Goal: Complete application form: Complete application form

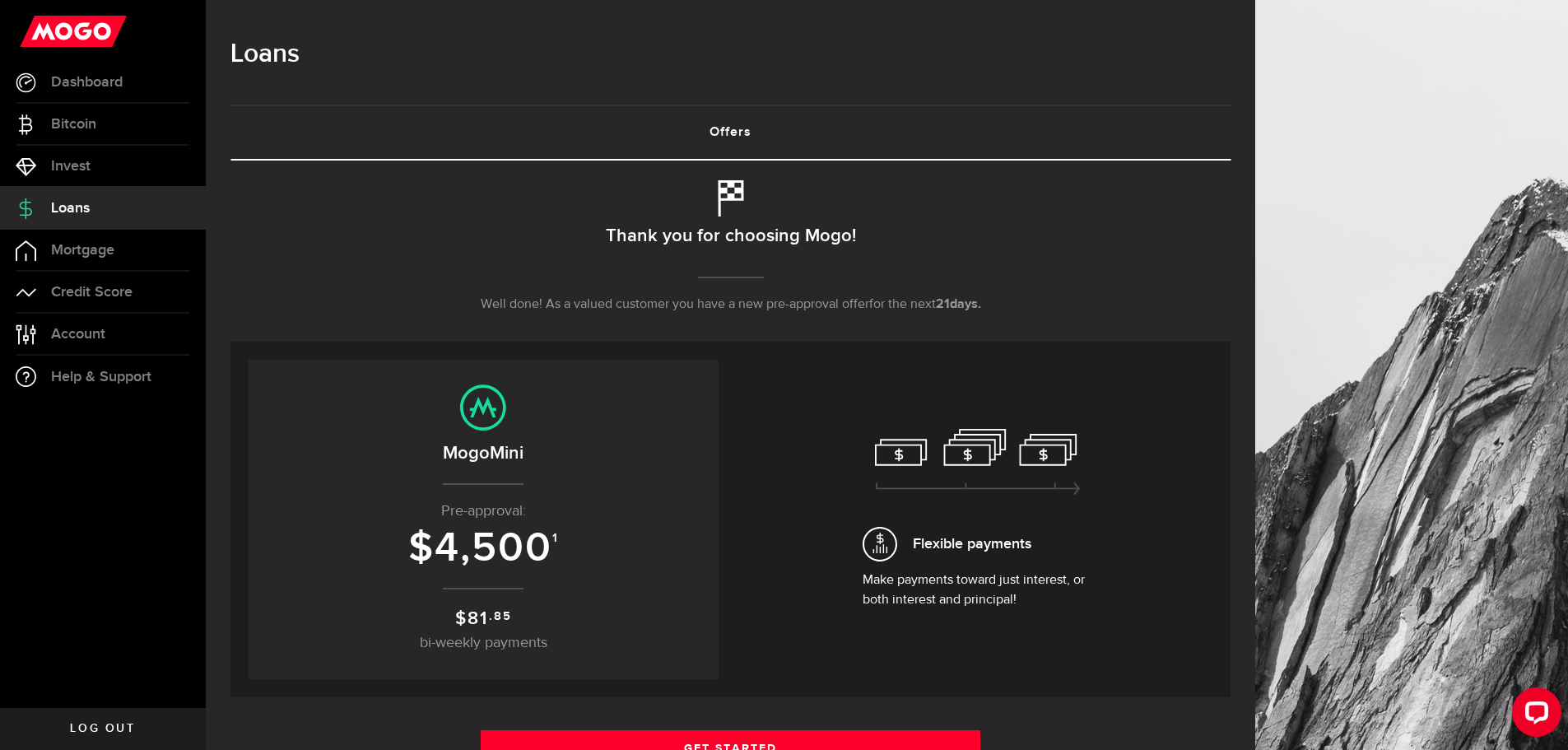
scroll to position [247, 0]
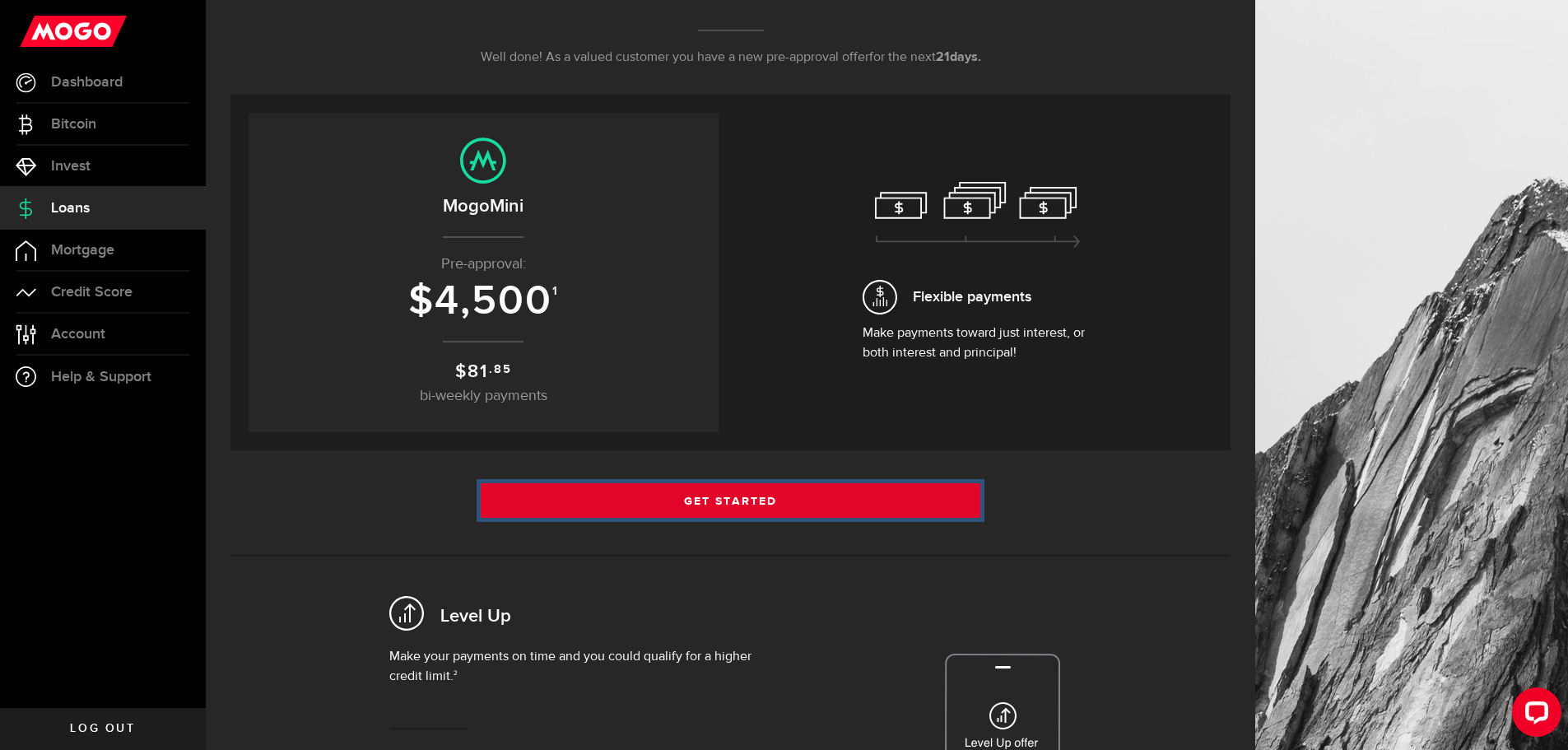
click at [686, 498] on link "Get Started" at bounding box center [731, 499] width 500 height 34
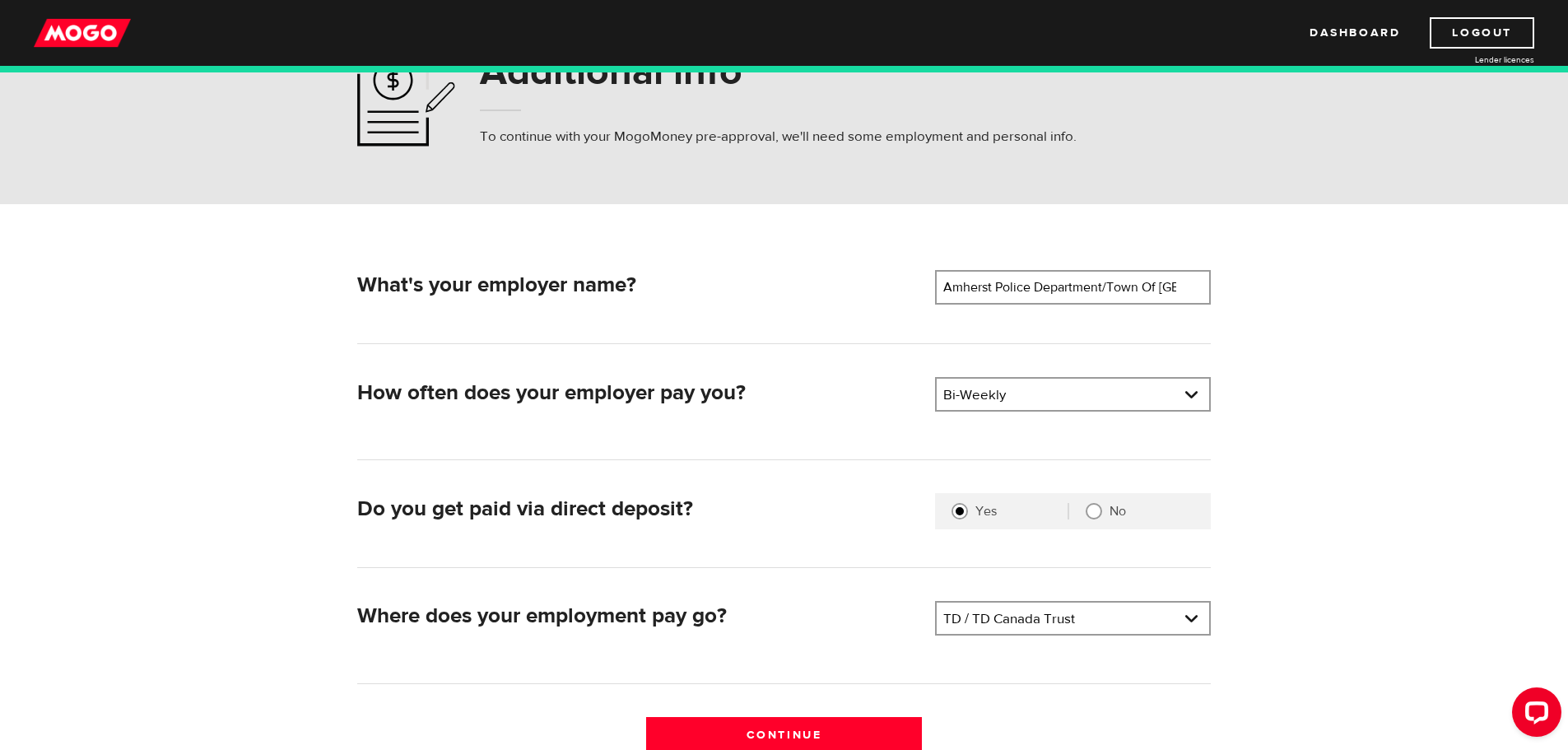
scroll to position [247, 0]
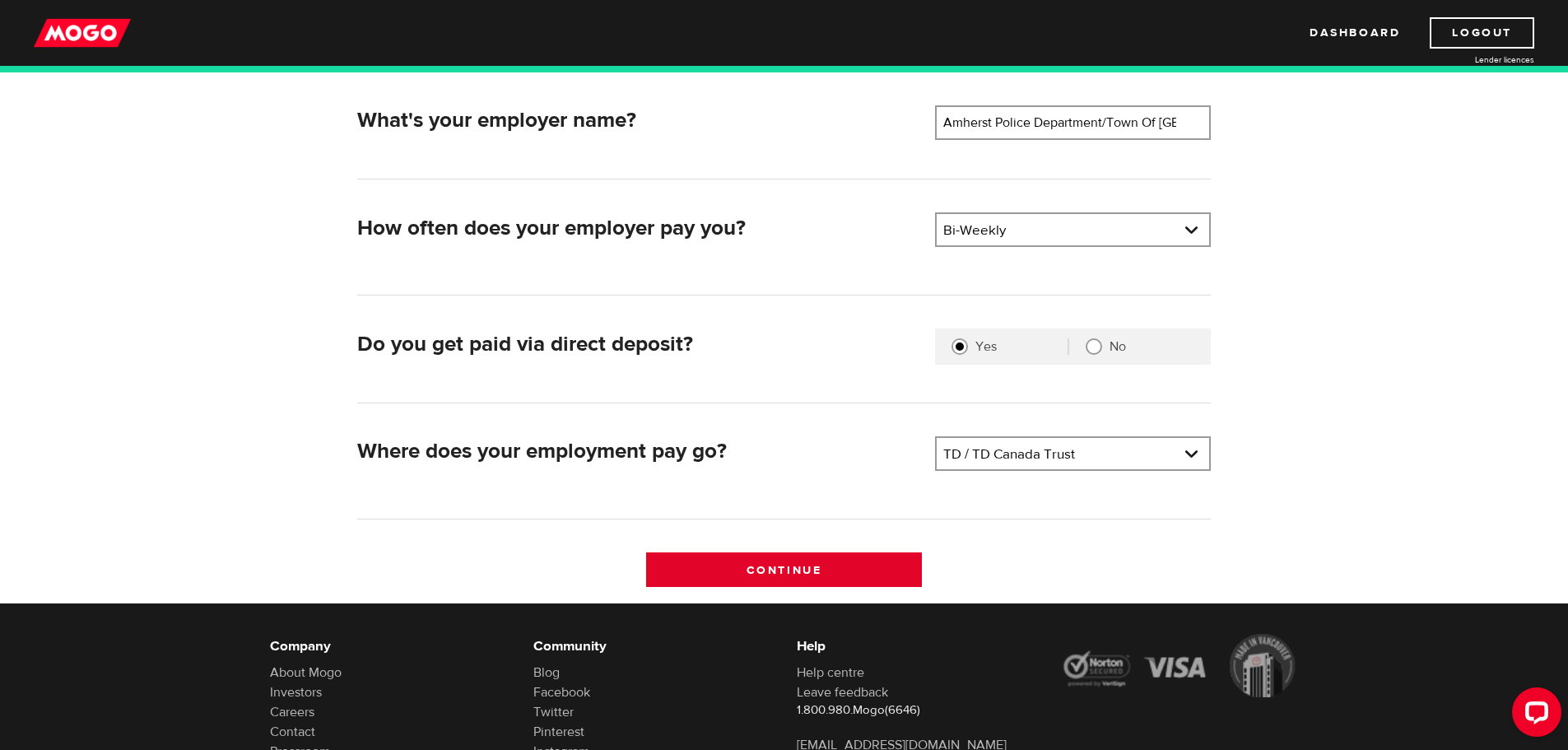
click at [780, 564] on input "Continue" at bounding box center [784, 569] width 276 height 34
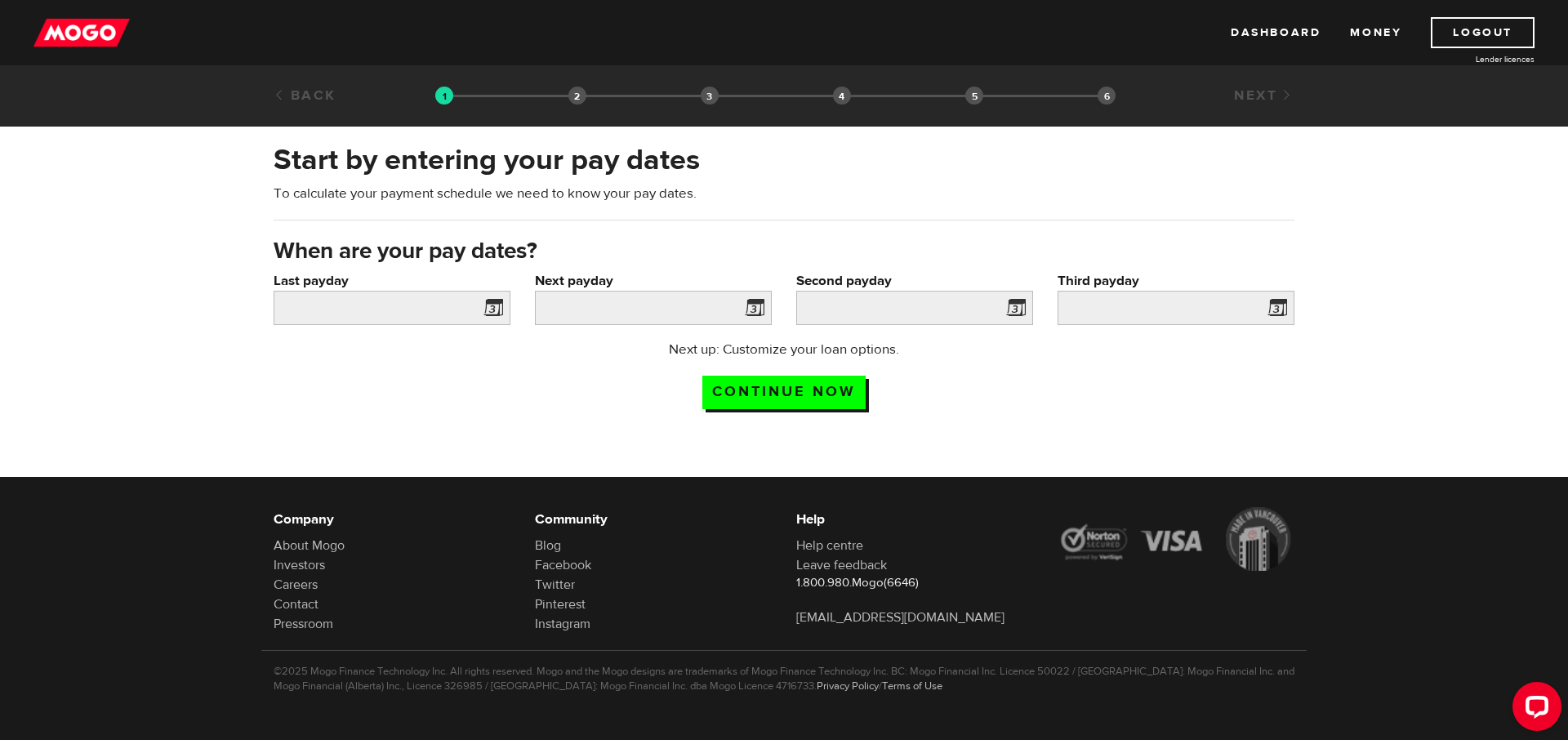
click at [489, 310] on span at bounding box center [490, 310] width 25 height 26
click at [421, 304] on input "Last payday" at bounding box center [392, 308] width 237 height 34
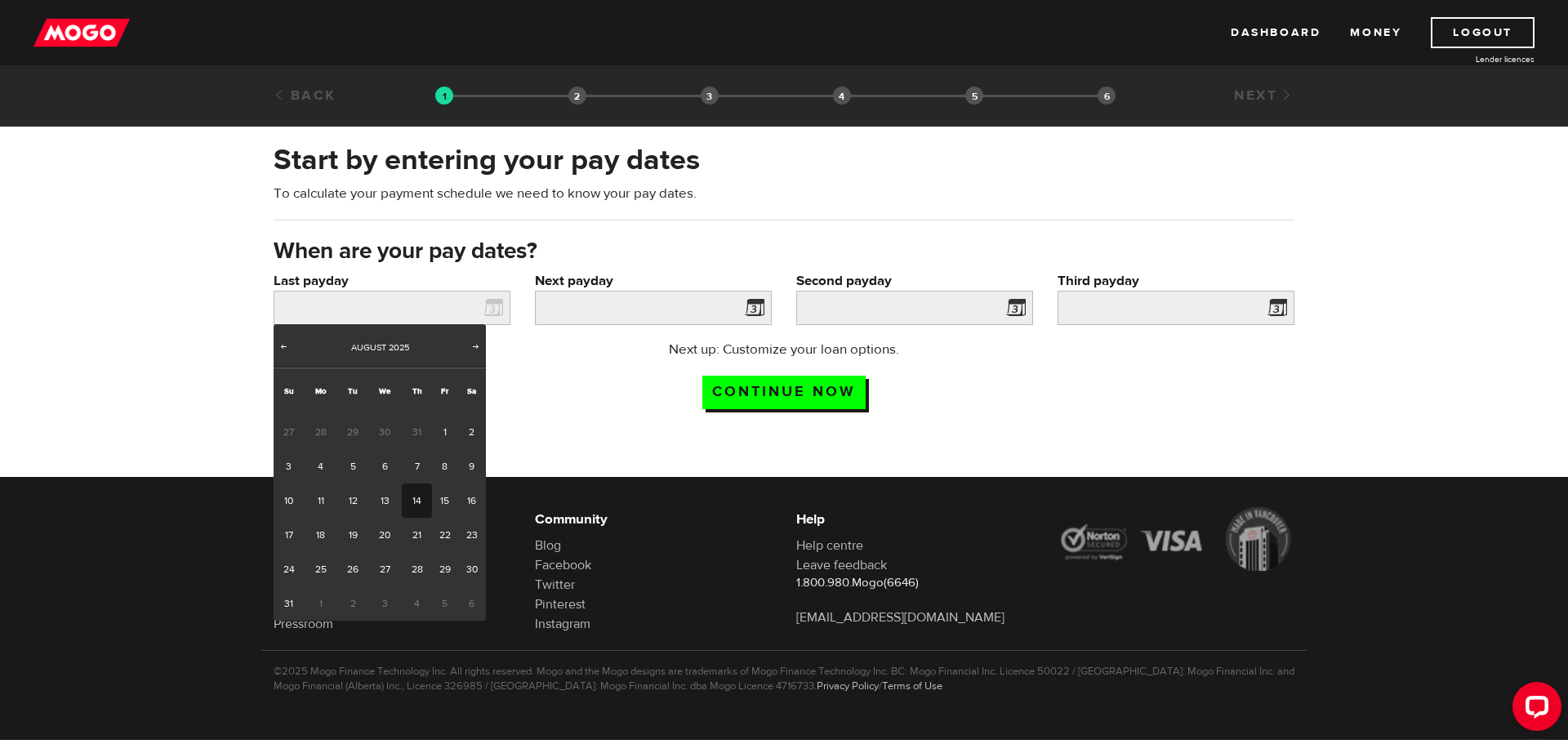
click at [423, 496] on link "14" at bounding box center [416, 500] width 30 height 34
type input "2025/08/14"
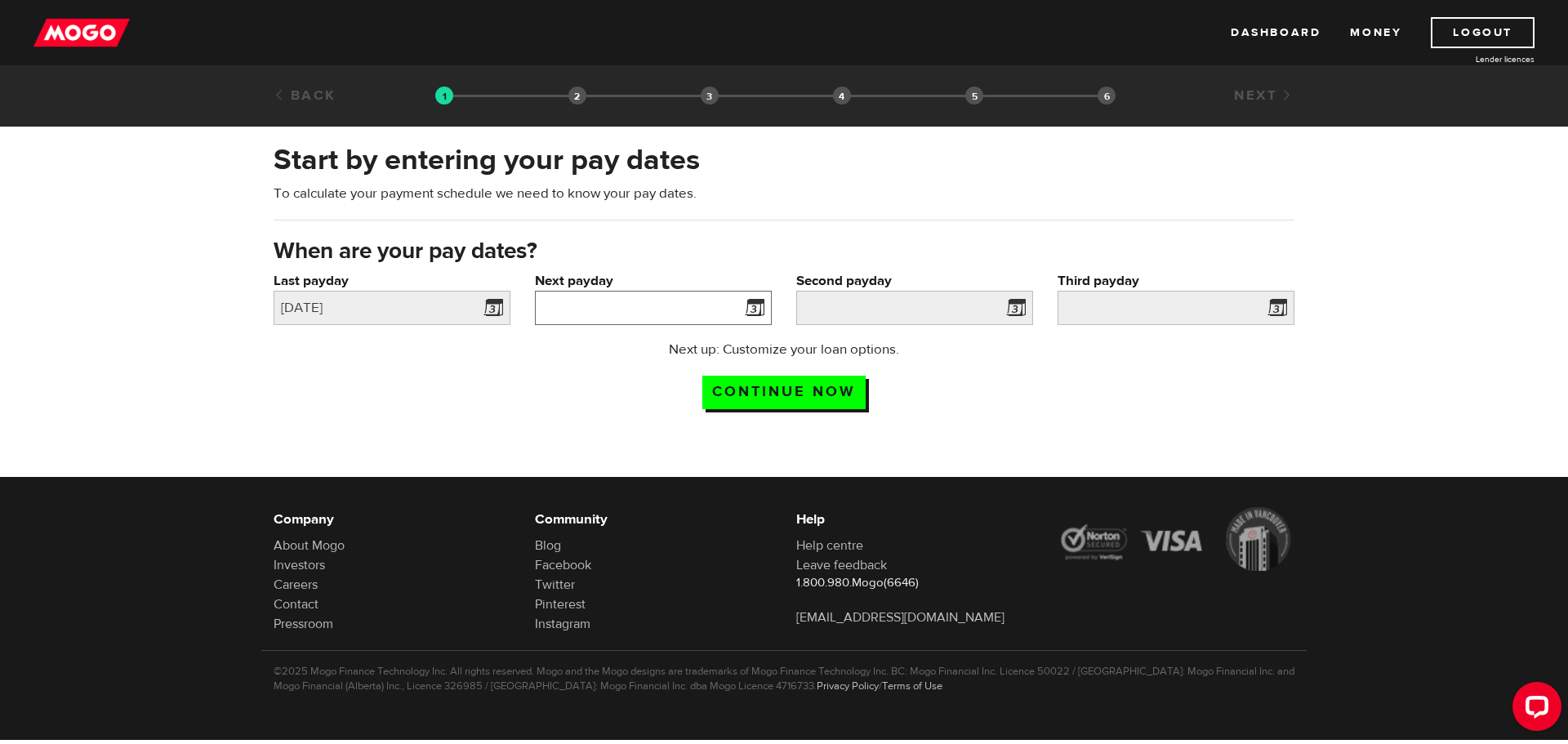
click at [664, 305] on input "Next payday" at bounding box center [653, 308] width 237 height 34
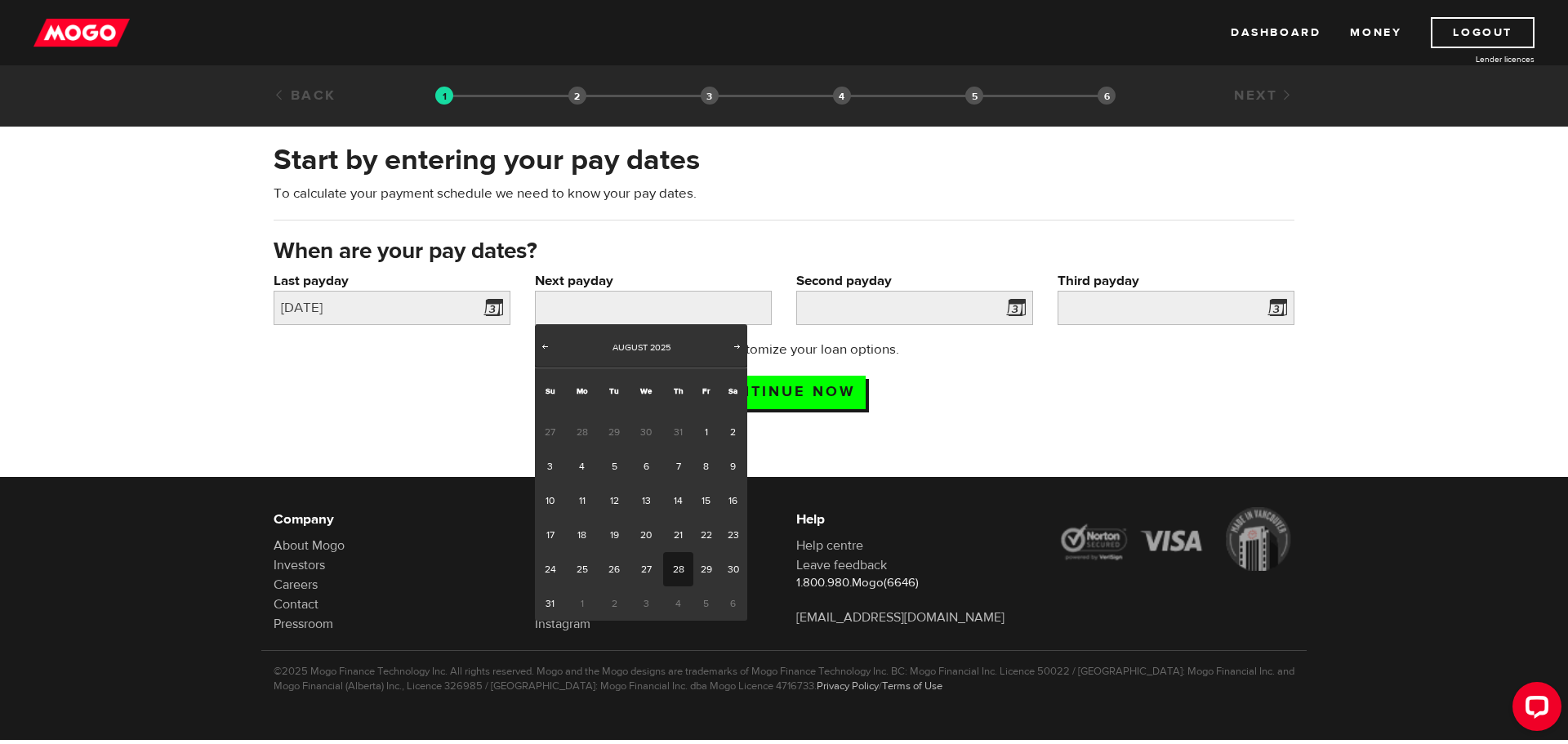
click at [676, 557] on link "28" at bounding box center [678, 568] width 30 height 34
type input "2025/08/28"
type input "2025/9/11"
type input "2025/9/25"
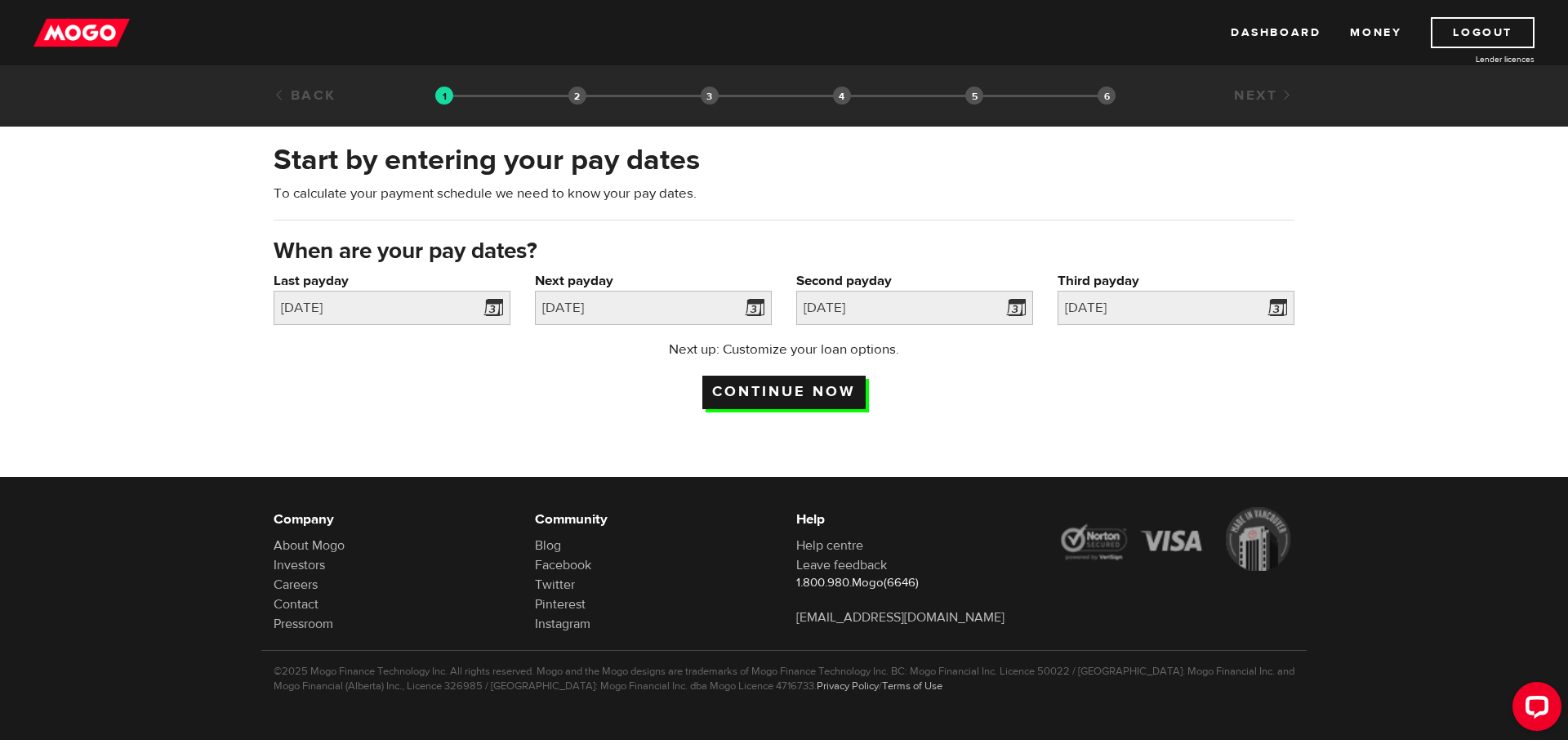
click at [835, 387] on input "Continue now" at bounding box center [783, 392] width 163 height 33
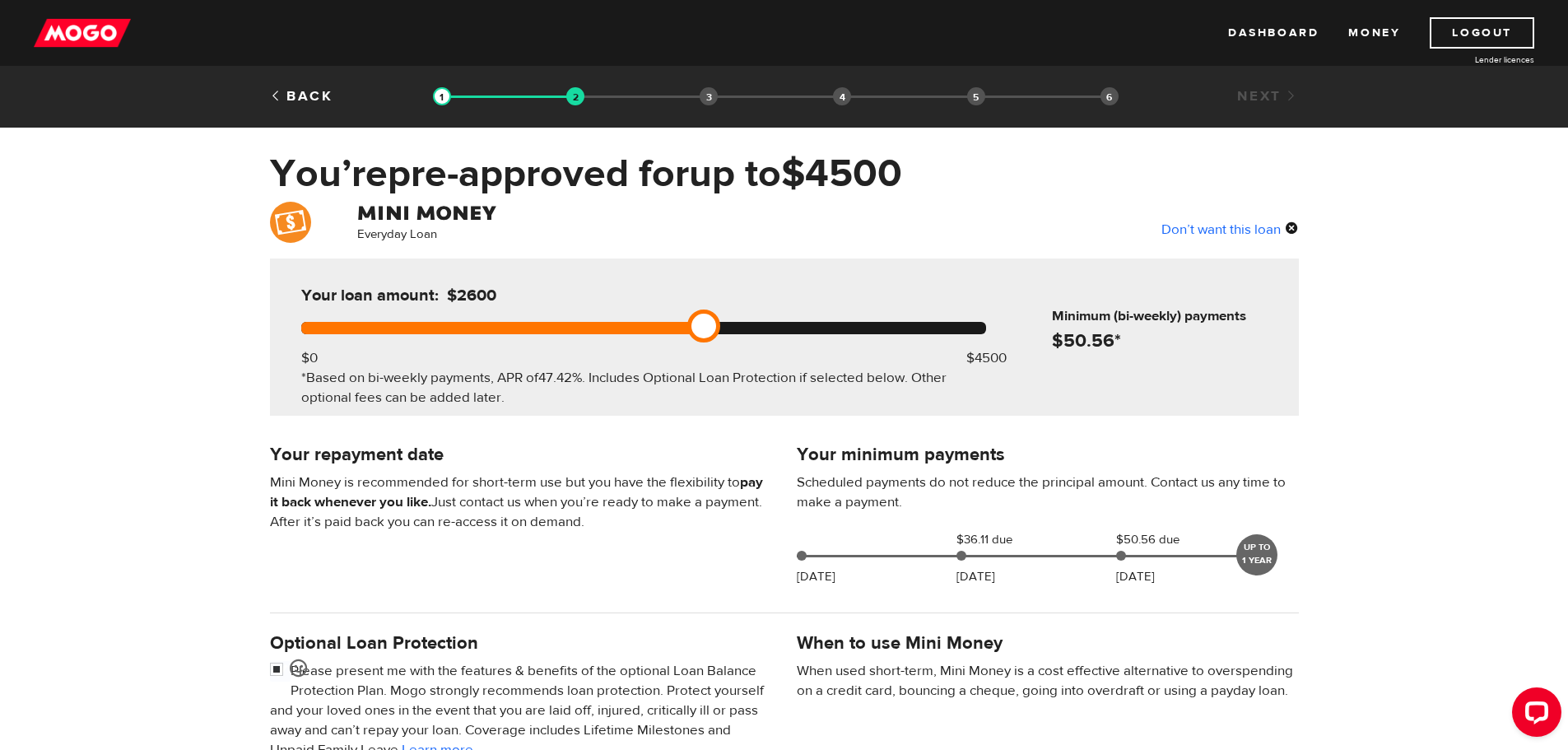
drag, startPoint x: 974, startPoint y: 327, endPoint x: 691, endPoint y: 321, distance: 283.1
click at [691, 321] on link at bounding box center [703, 325] width 32 height 32
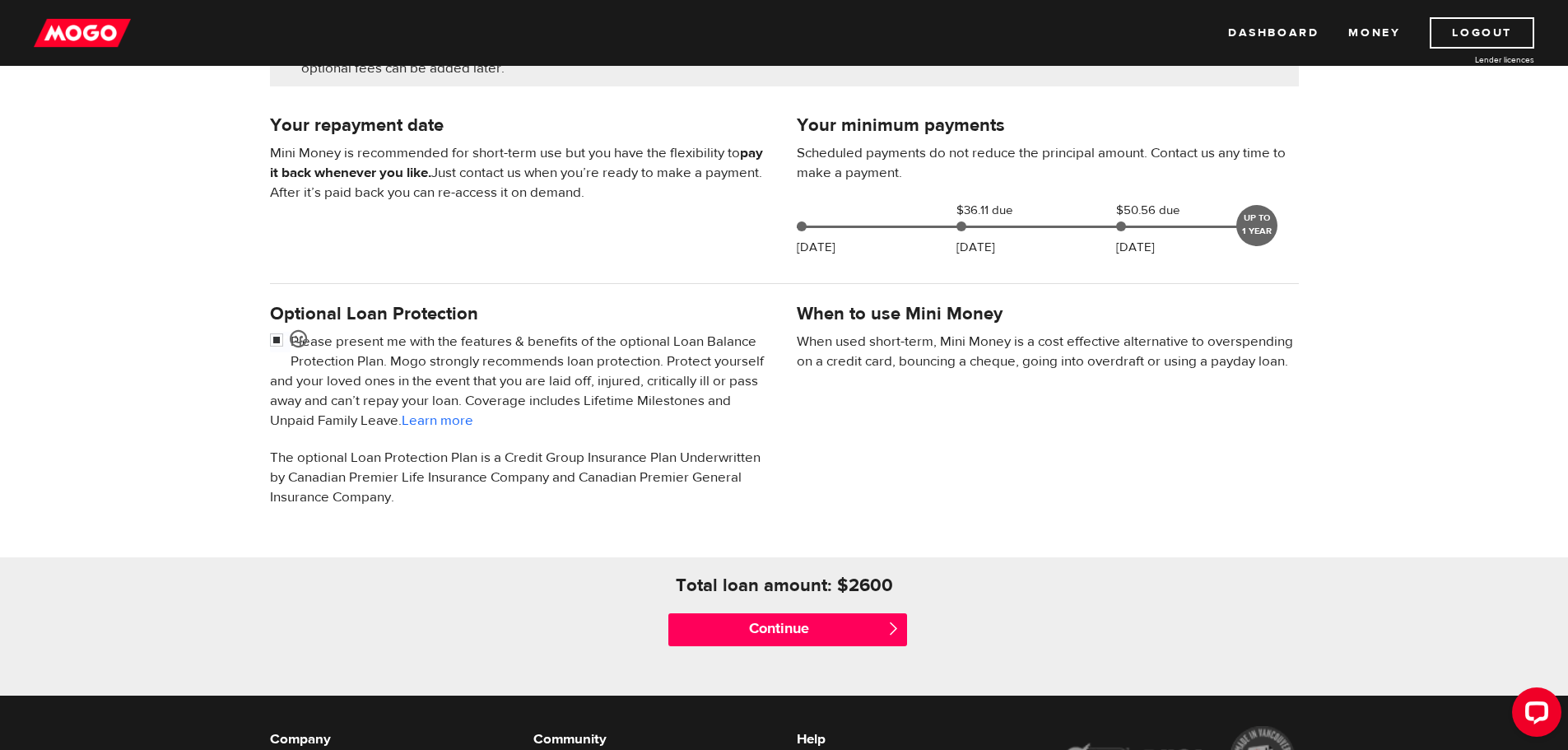
scroll to position [247, 0]
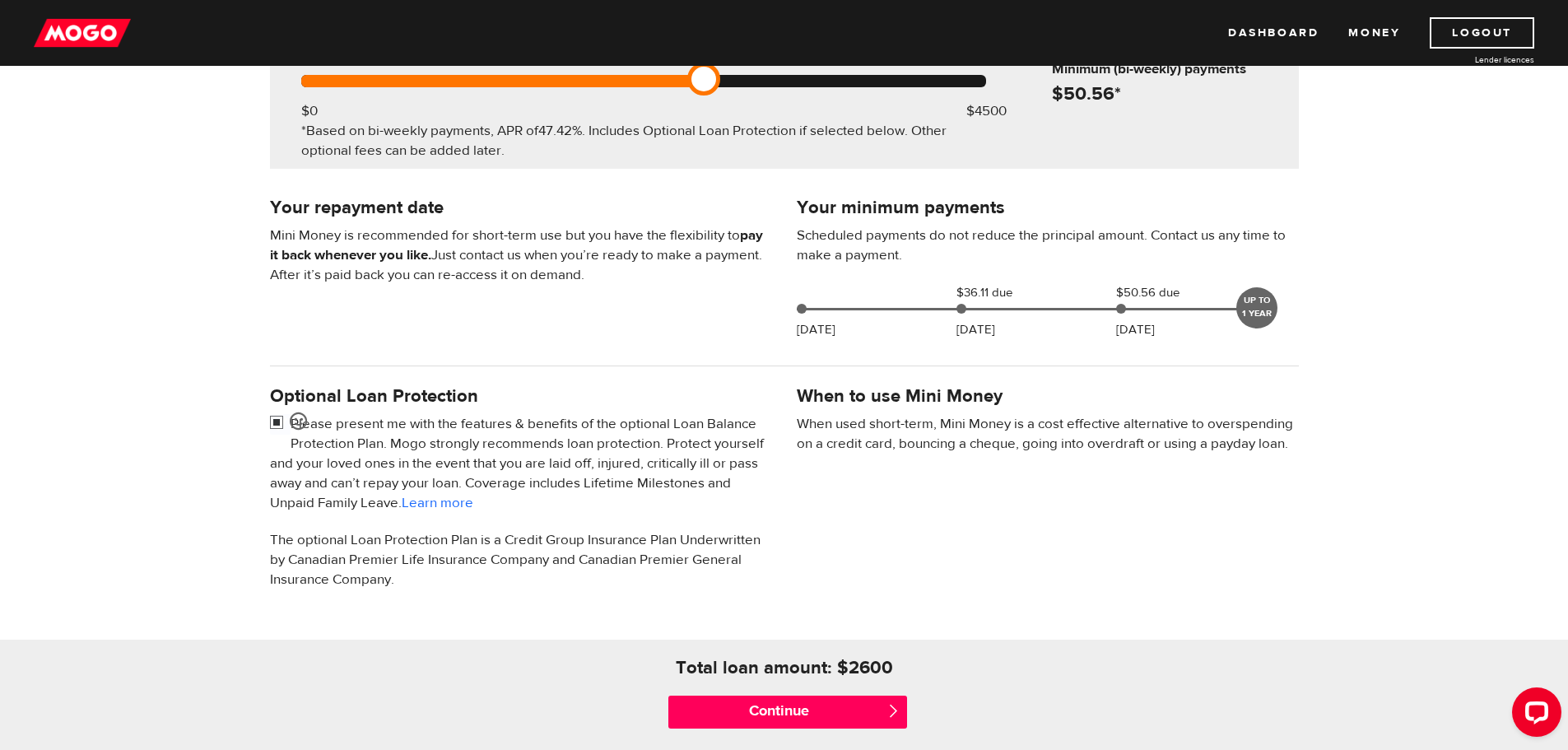
click at [277, 417] on input "checkbox" at bounding box center [280, 424] width 20 height 20
checkbox input "false"
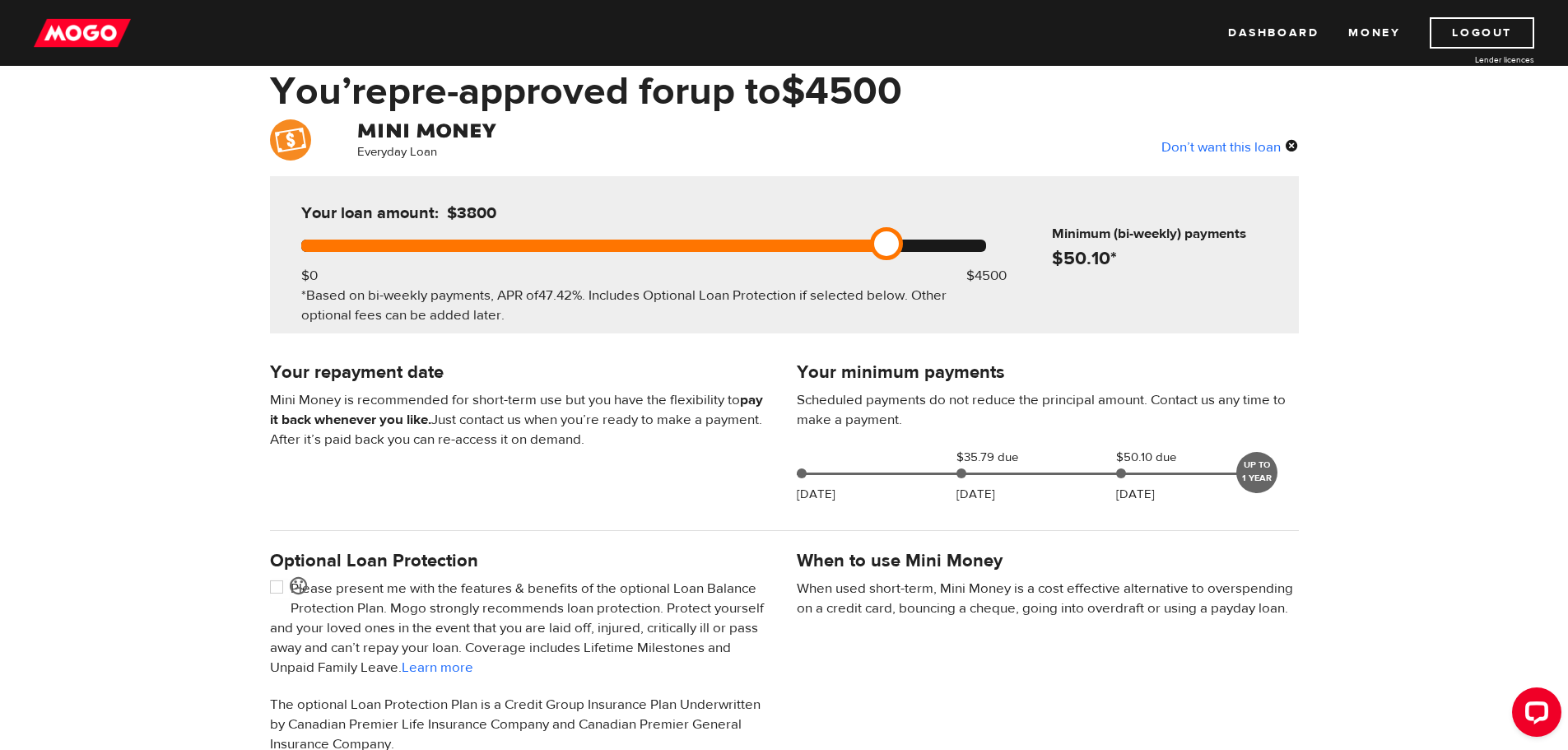
drag, startPoint x: 707, startPoint y: 243, endPoint x: 897, endPoint y: 242, distance: 190.0
click at [897, 242] on link at bounding box center [886, 243] width 32 height 32
drag, startPoint x: 883, startPoint y: 246, endPoint x: 750, endPoint y: 249, distance: 133.0
click at [750, 249] on link at bounding box center [764, 243] width 32 height 32
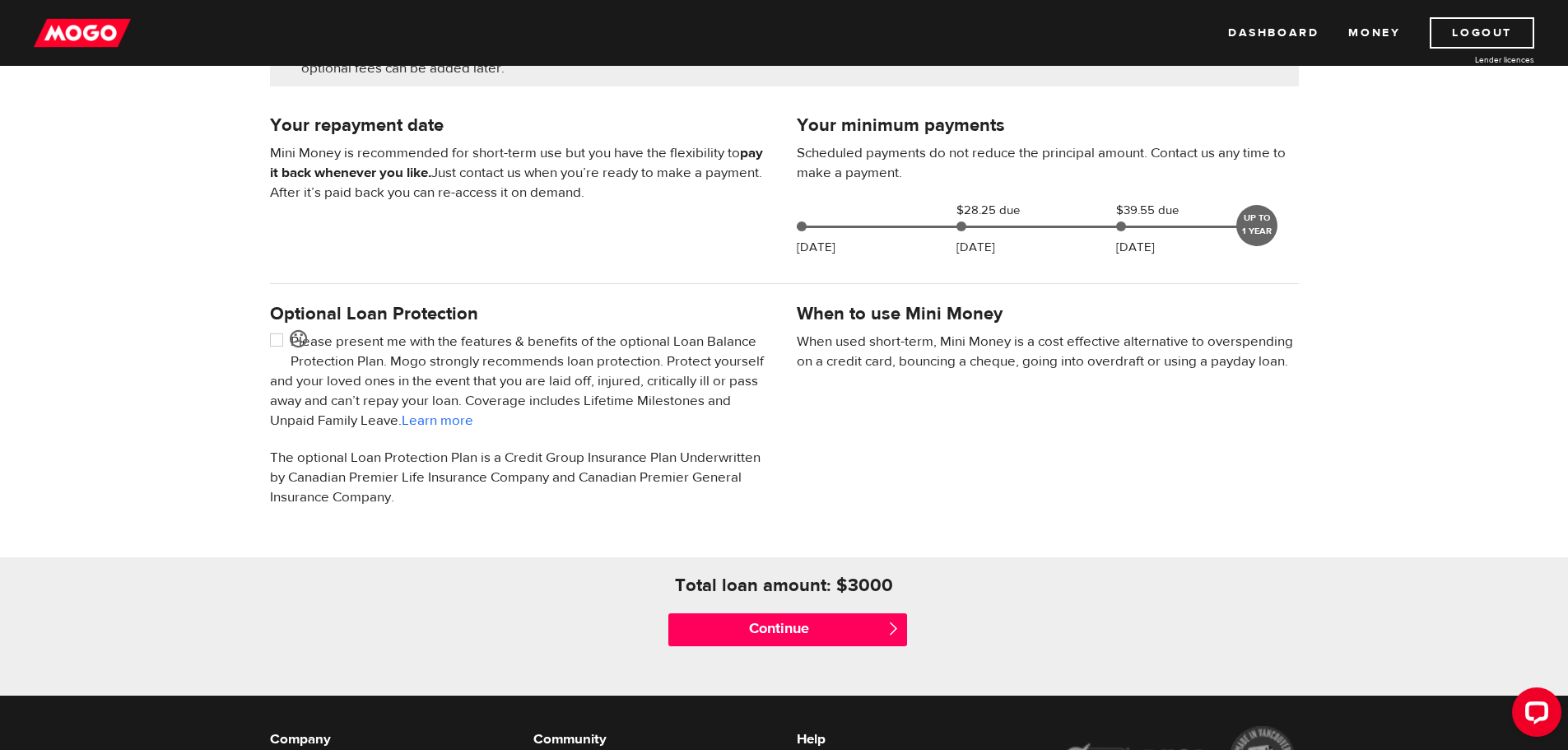
scroll to position [494, 0]
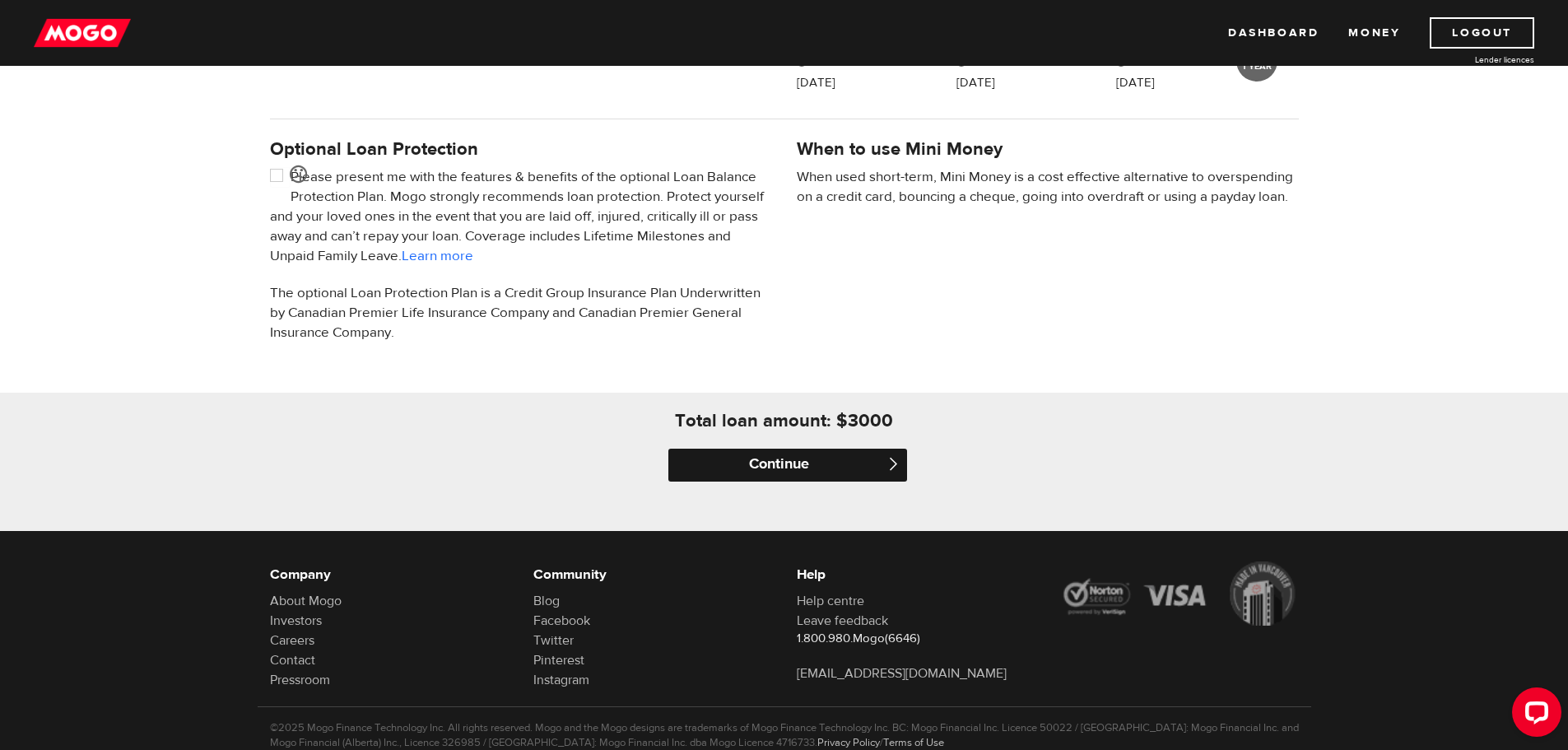
click at [822, 457] on input "Continue" at bounding box center [787, 464] width 239 height 32
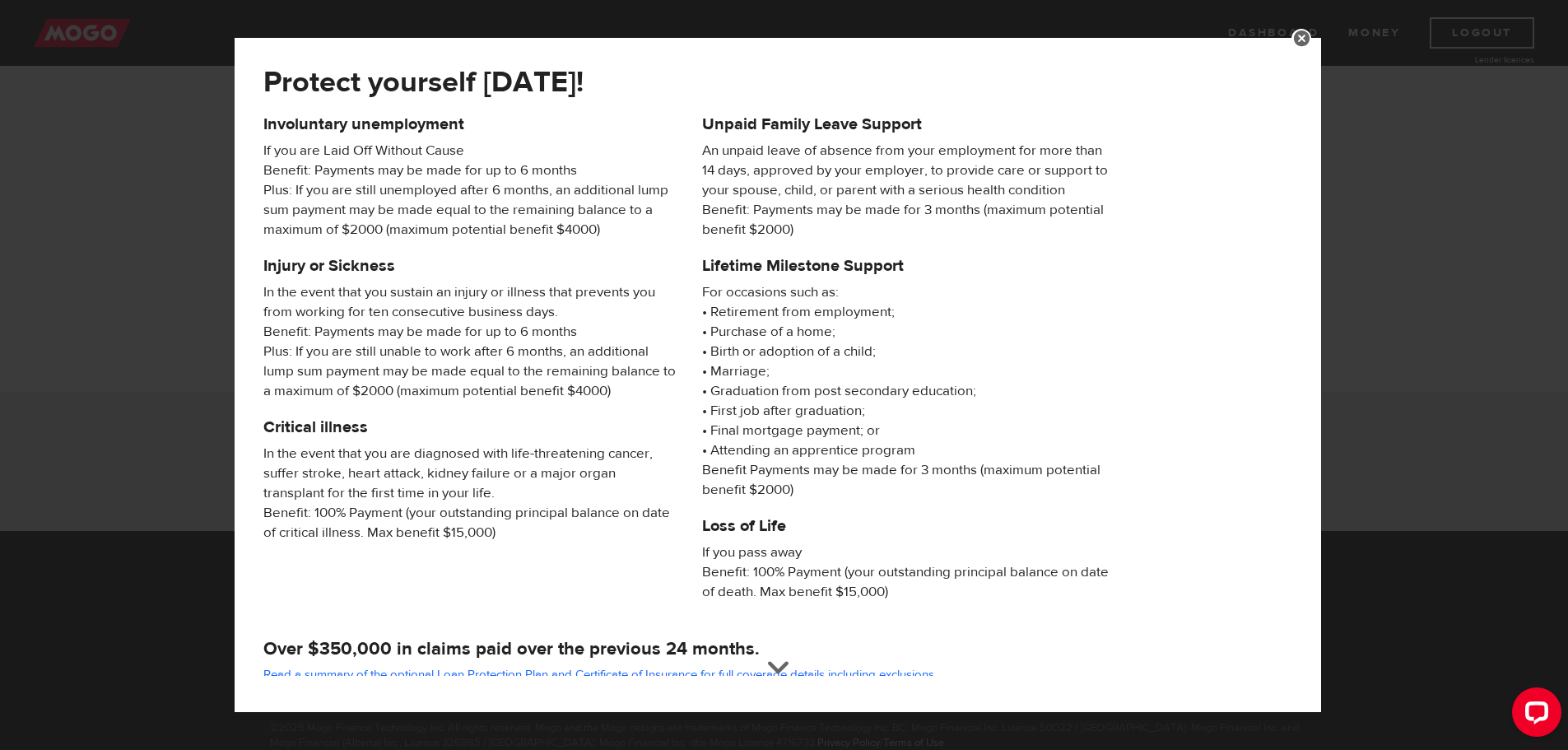
scroll to position [158, 0]
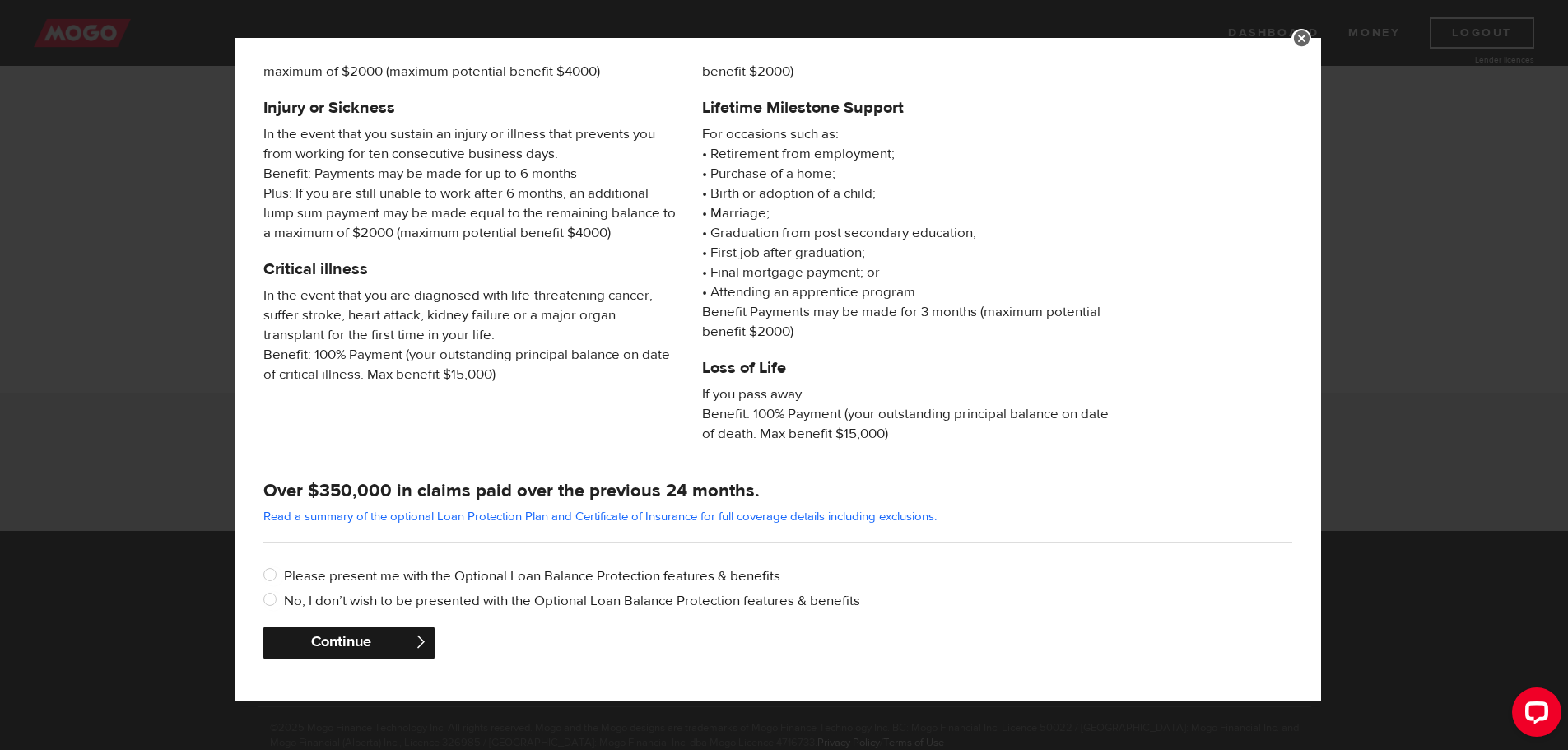
click at [383, 639] on button "Continue" at bounding box center [349, 642] width 171 height 32
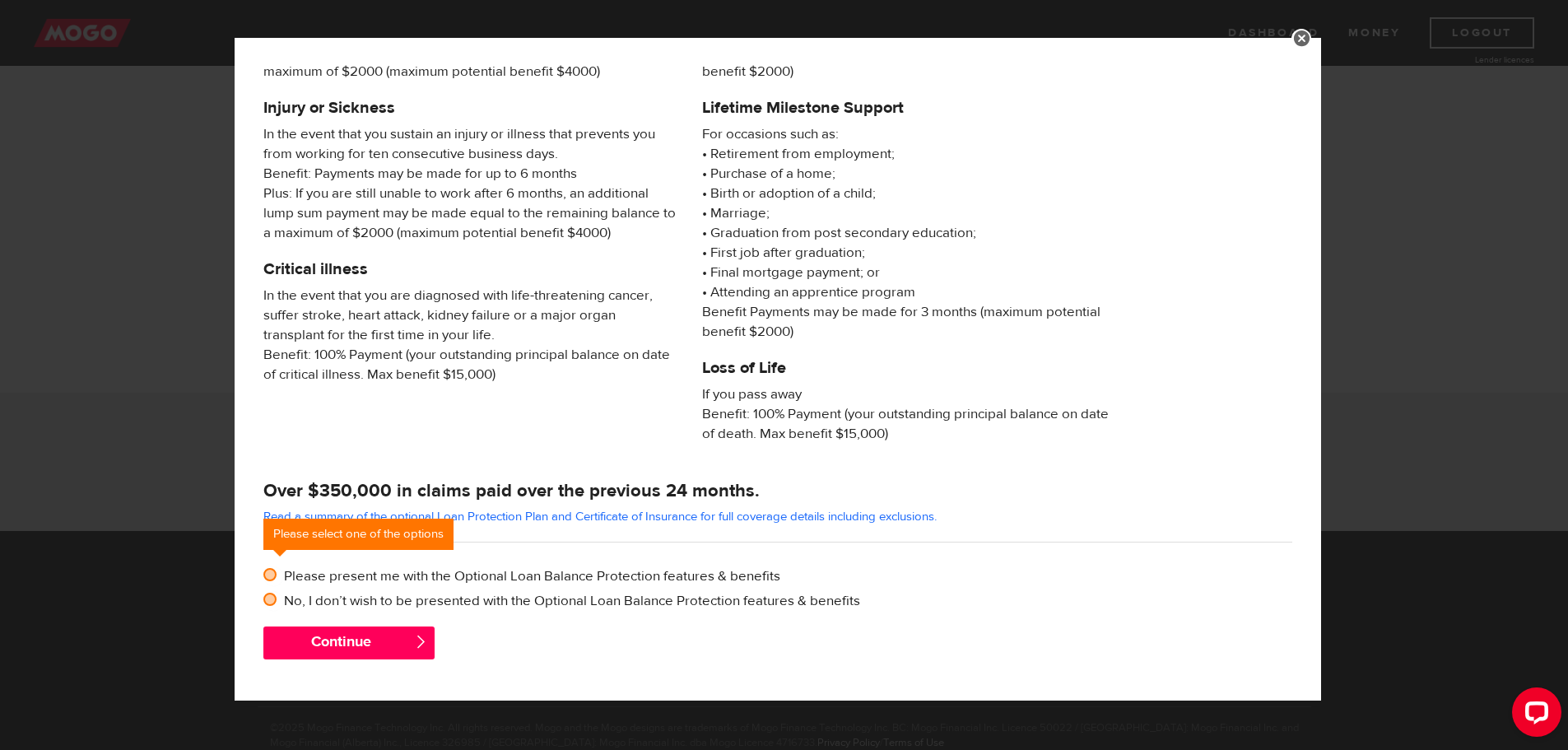
click at [271, 598] on input "No, I don’t wish to be presented with the Optional Loan Balance Protection feat…" at bounding box center [274, 601] width 20 height 20
radio input "true"
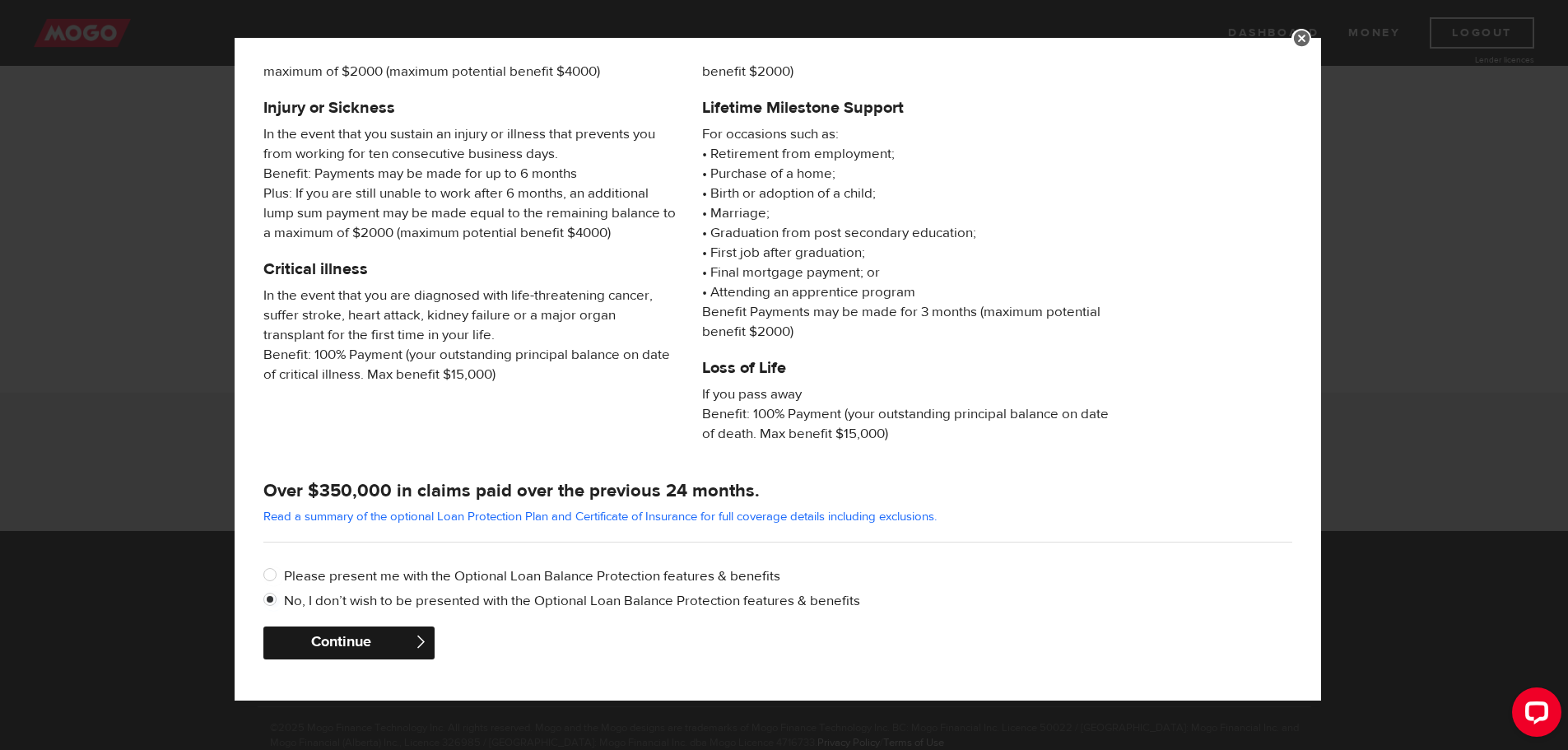
click at [343, 651] on button "Continue" at bounding box center [349, 642] width 171 height 32
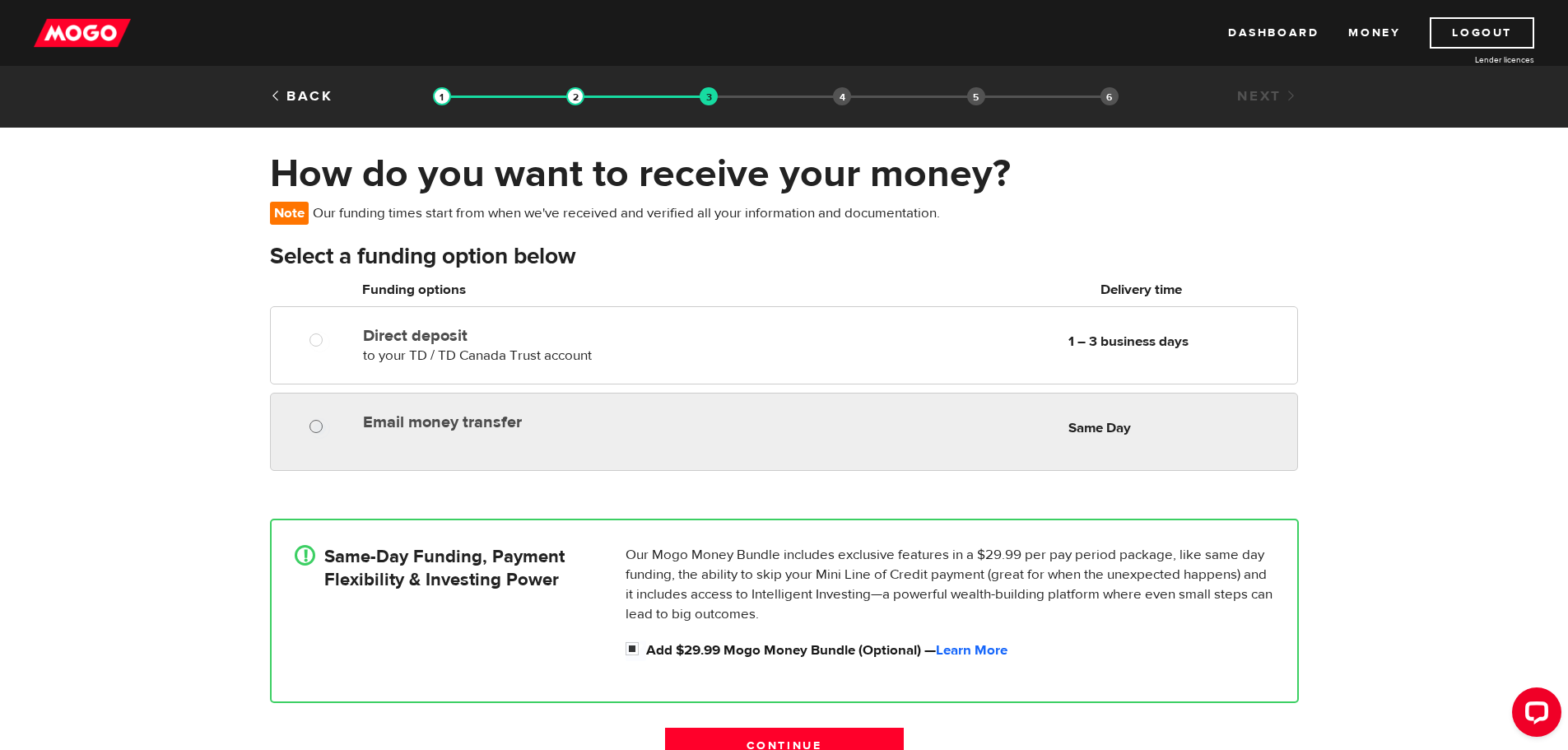
radio input "true"
click at [310, 431] on input "Email money transfer" at bounding box center [319, 428] width 20 height 20
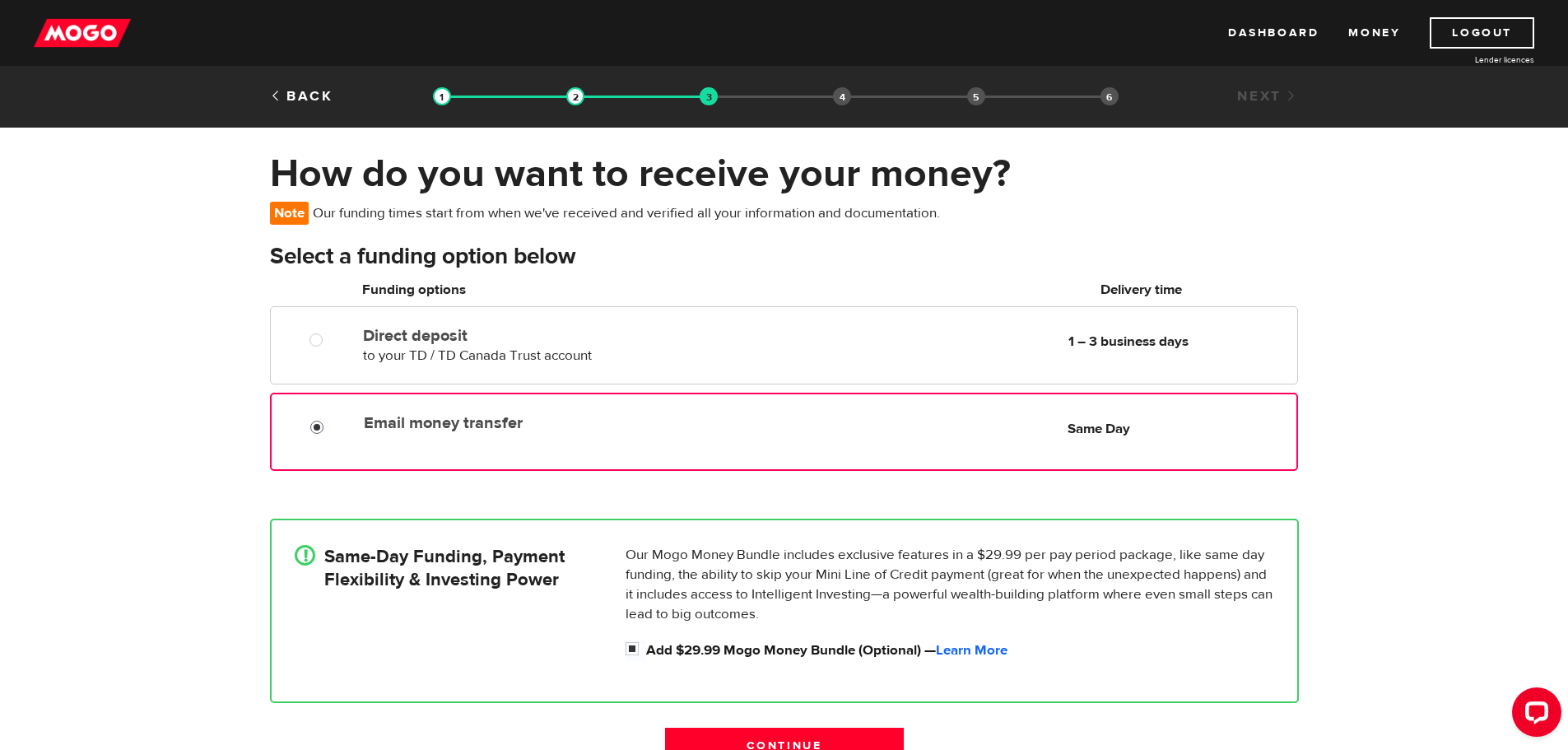
scroll to position [164, 0]
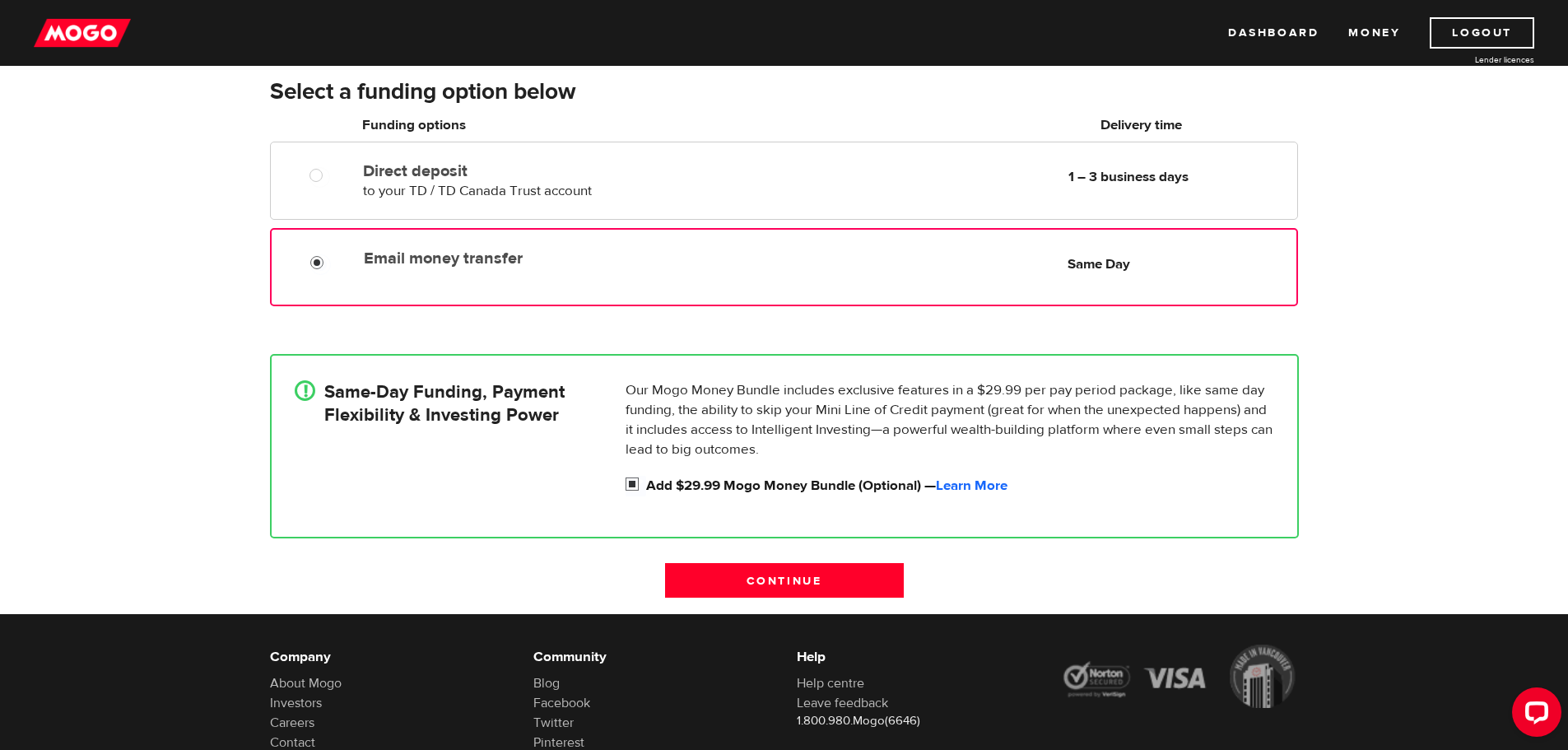
click at [635, 485] on input "Add $29.99 Mogo Money Bundle (Optional) — Learn More" at bounding box center [636, 485] width 20 height 20
checkbox input "false"
radio input "false"
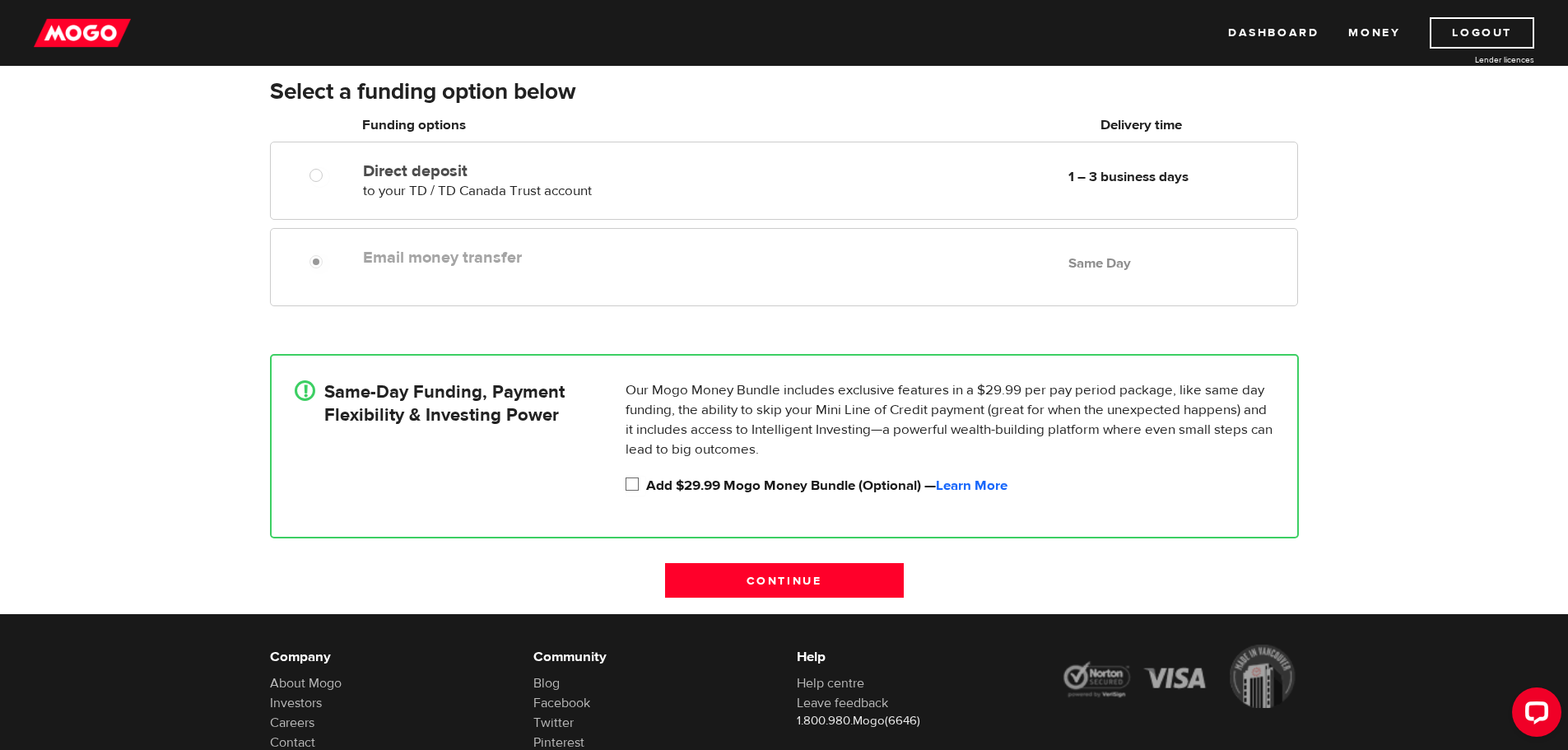
click at [635, 485] on input "Add $29.99 Mogo Money Bundle (Optional) — Learn More" at bounding box center [636, 485] width 20 height 20
checkbox input "true"
click at [762, 581] on input "Continue" at bounding box center [784, 579] width 239 height 34
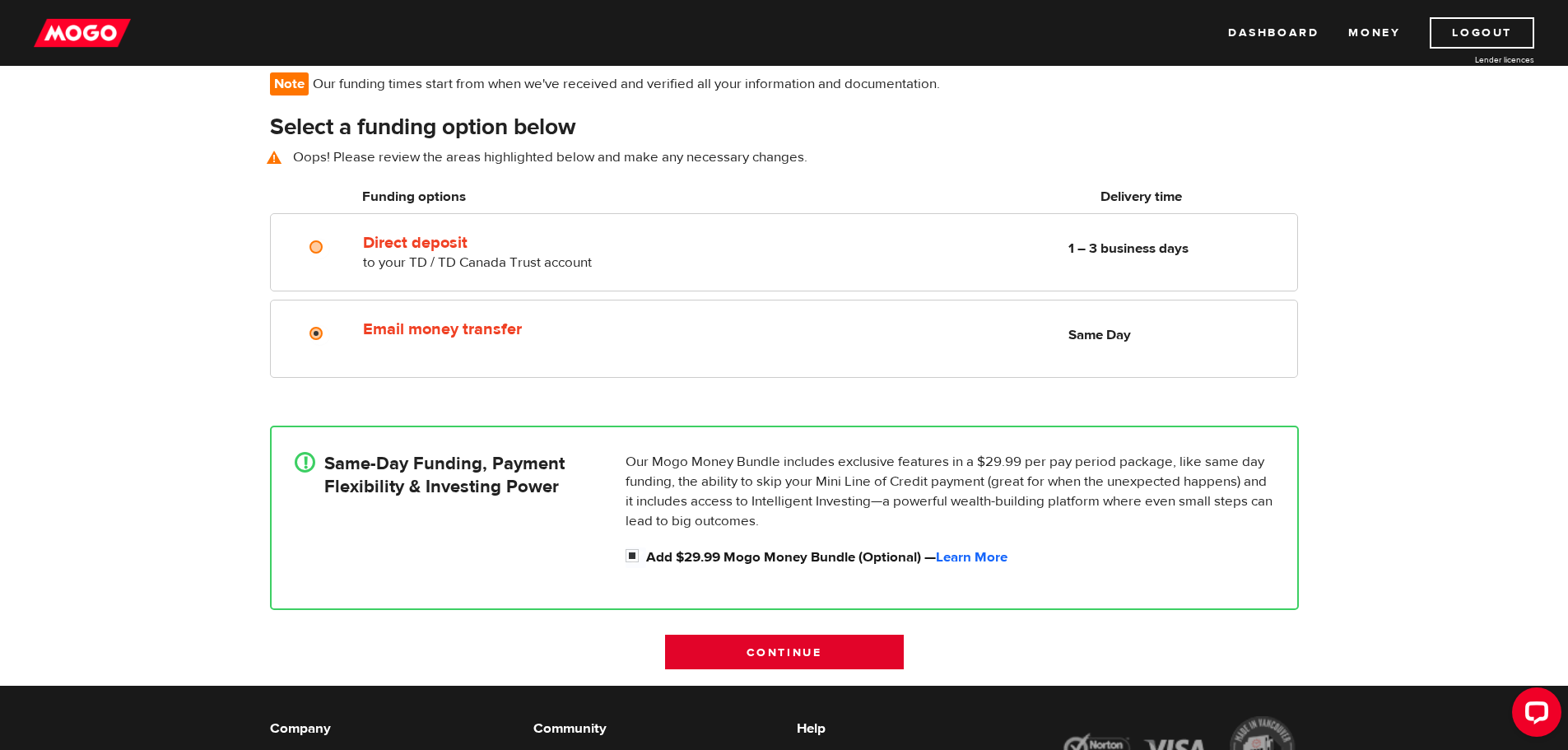
scroll to position [120, 0]
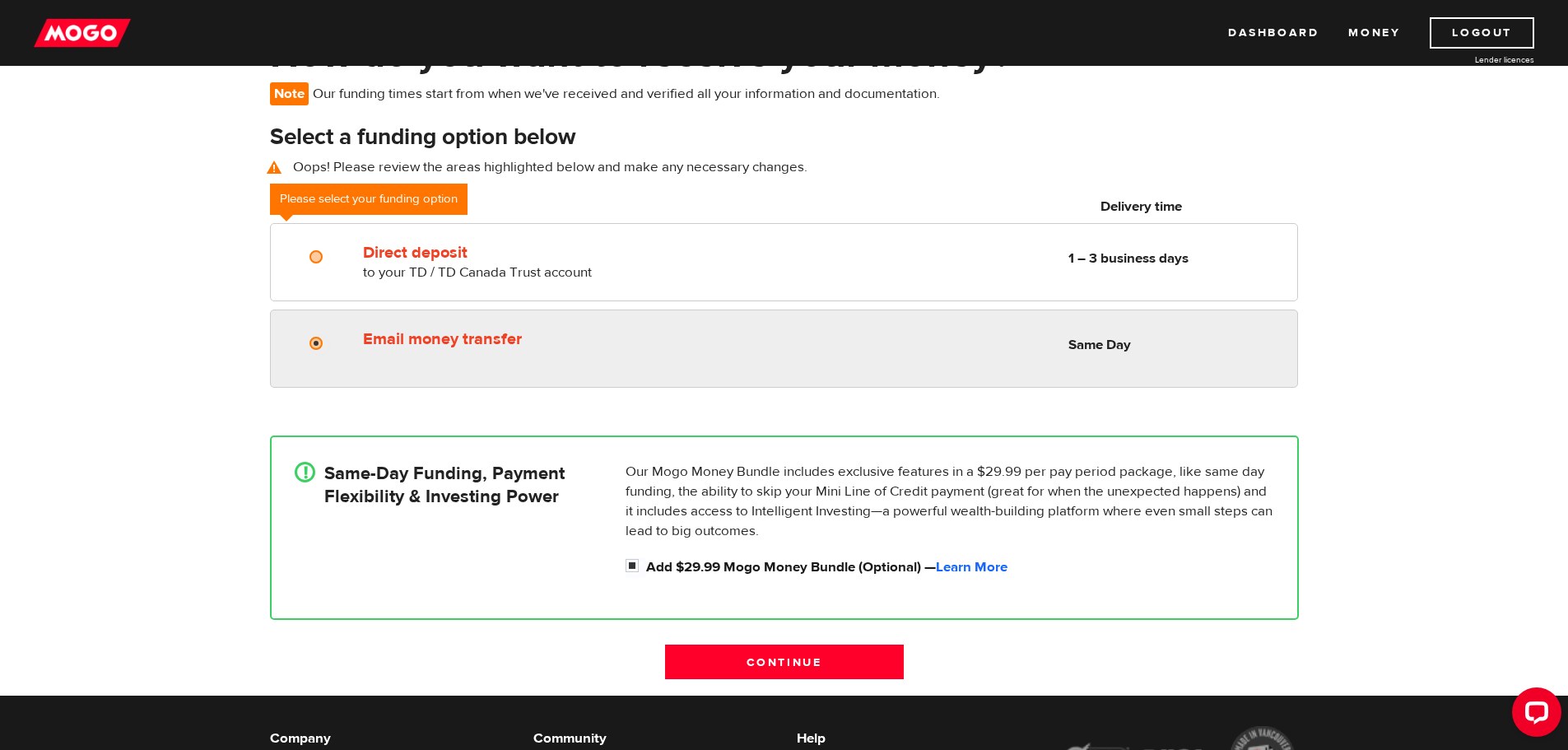
radio input "true"
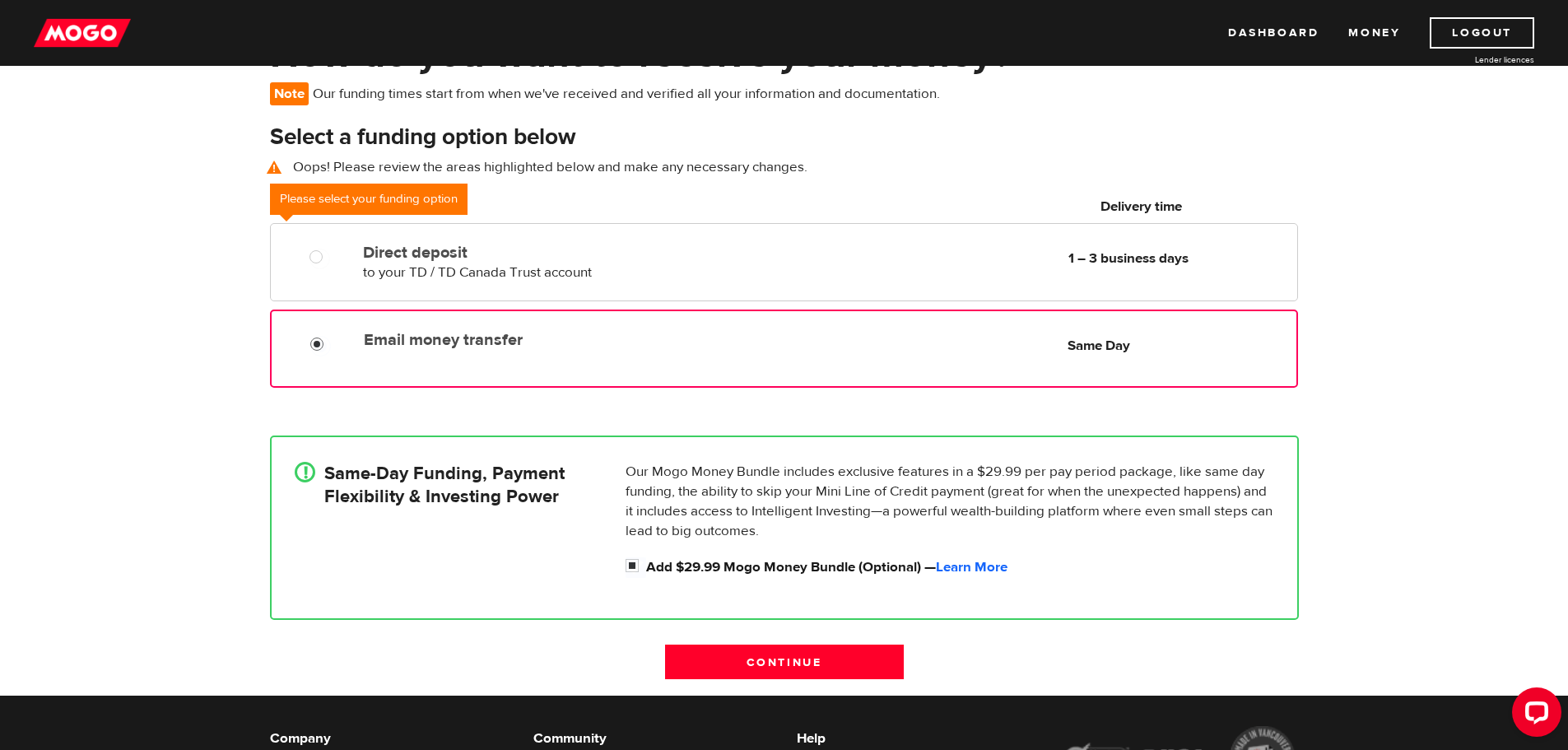
click at [314, 339] on input "Email money transfer" at bounding box center [320, 346] width 20 height 20
click at [316, 343] on input "Email money transfer" at bounding box center [320, 346] width 20 height 20
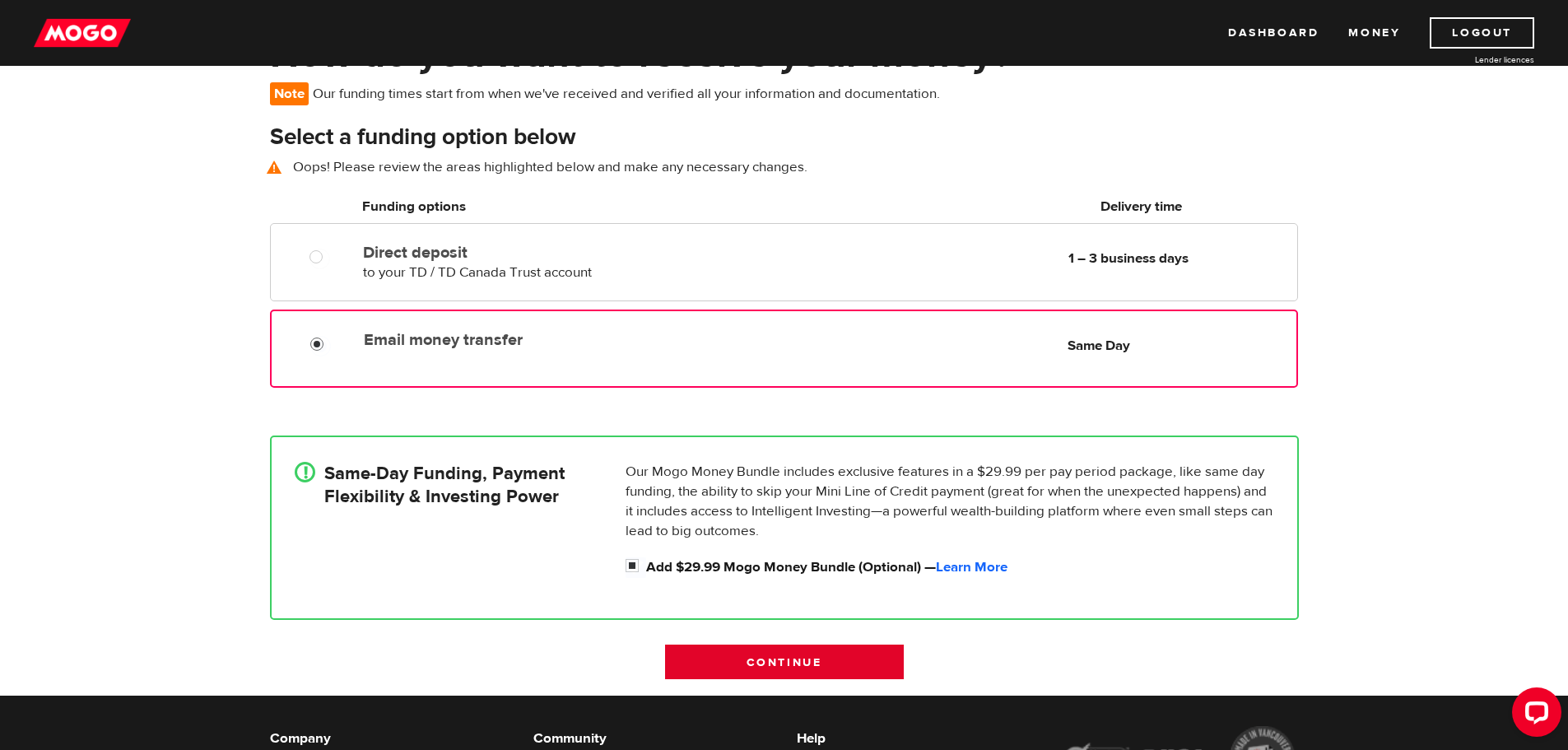
click at [802, 656] on input "Continue" at bounding box center [784, 661] width 239 height 34
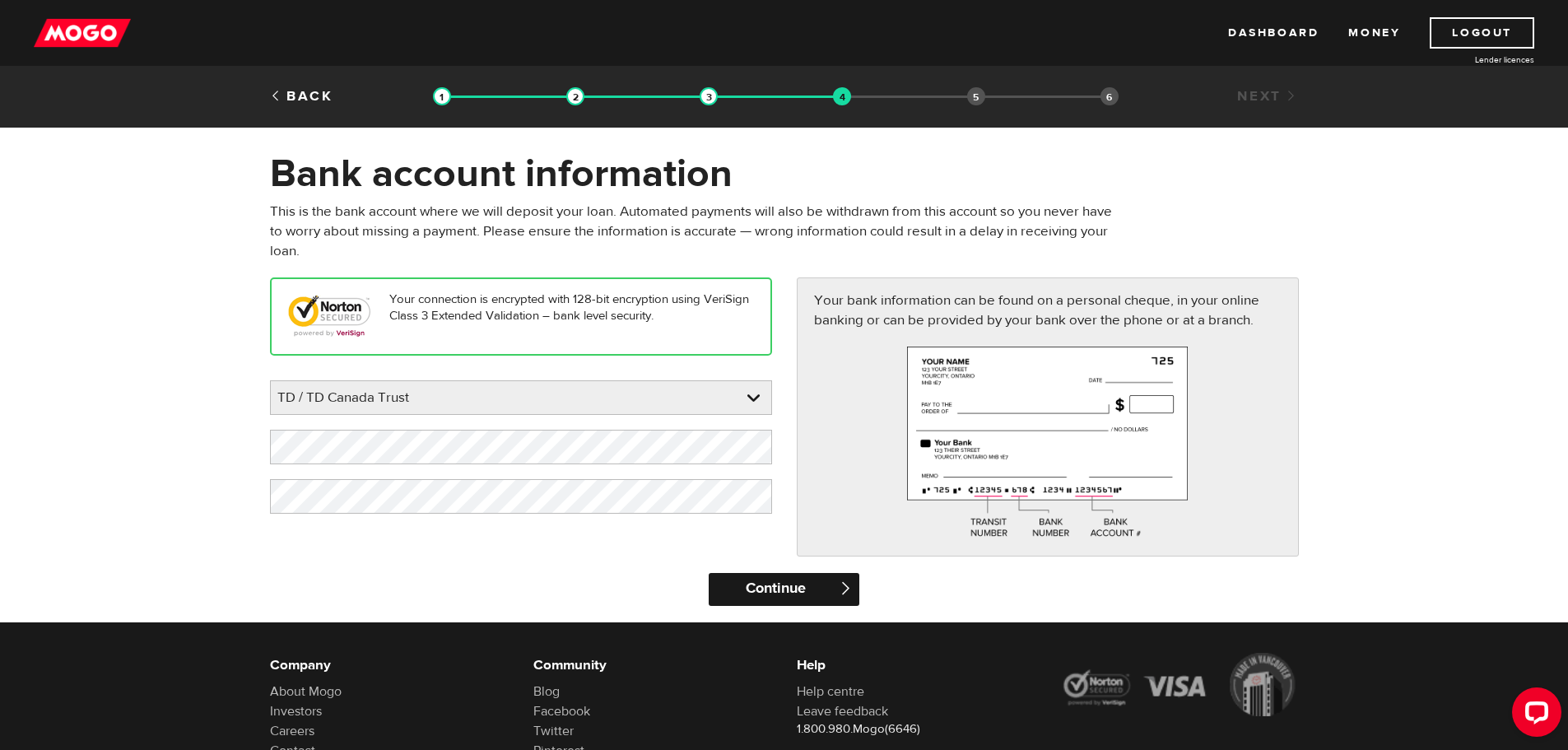
click at [766, 585] on input "Continue" at bounding box center [784, 588] width 150 height 32
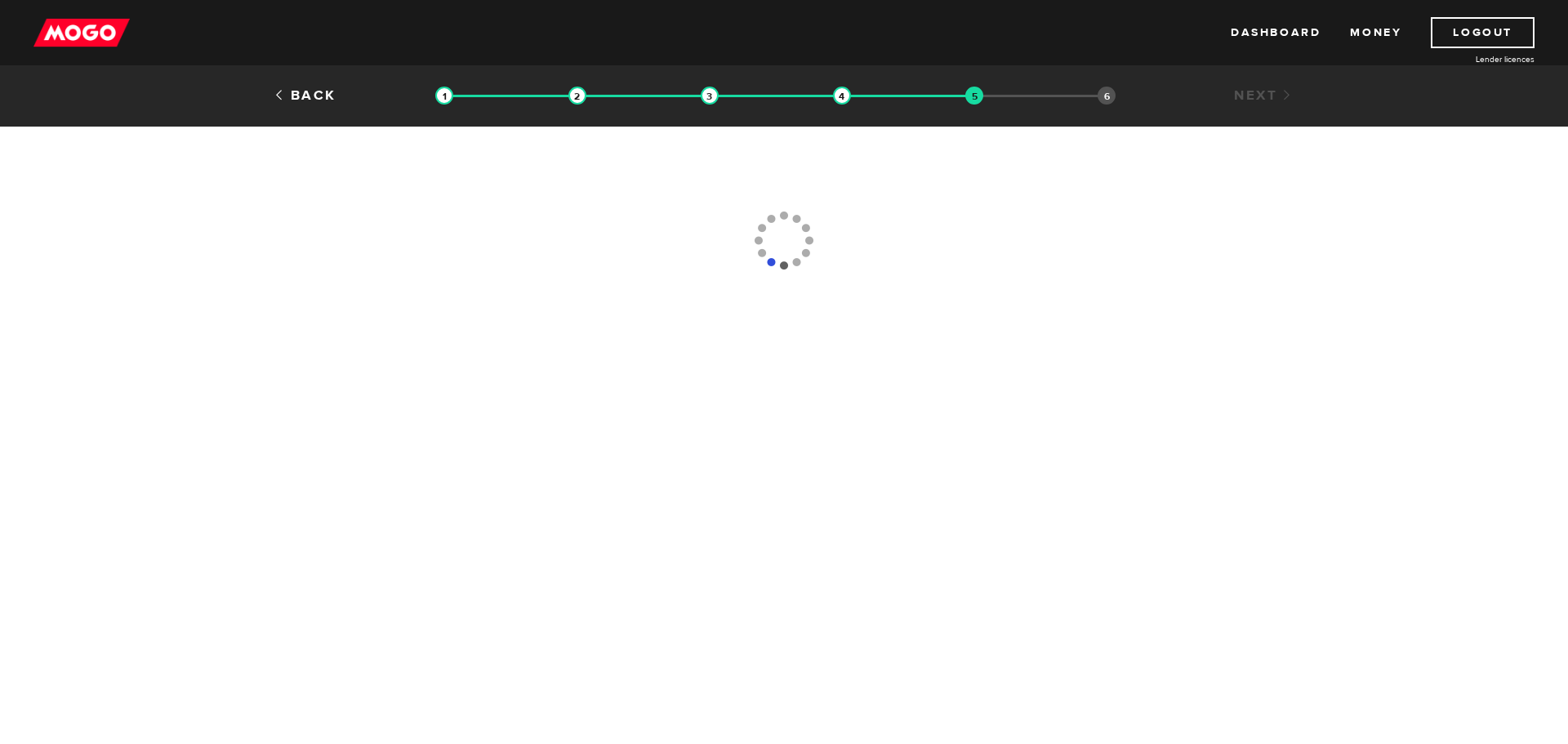
type input "[PHONE_NUMBER]"
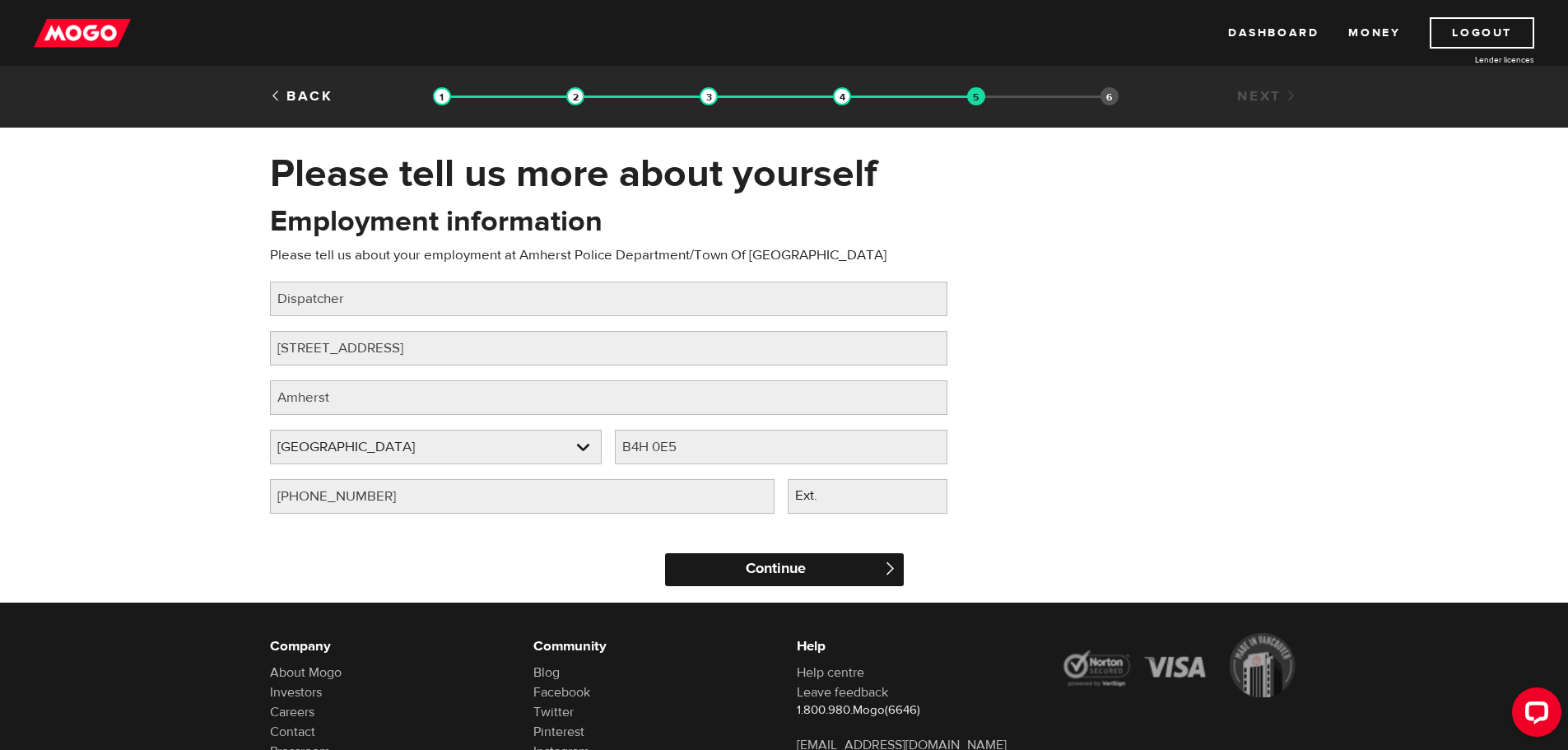
click at [774, 576] on input "Continue" at bounding box center [784, 569] width 239 height 32
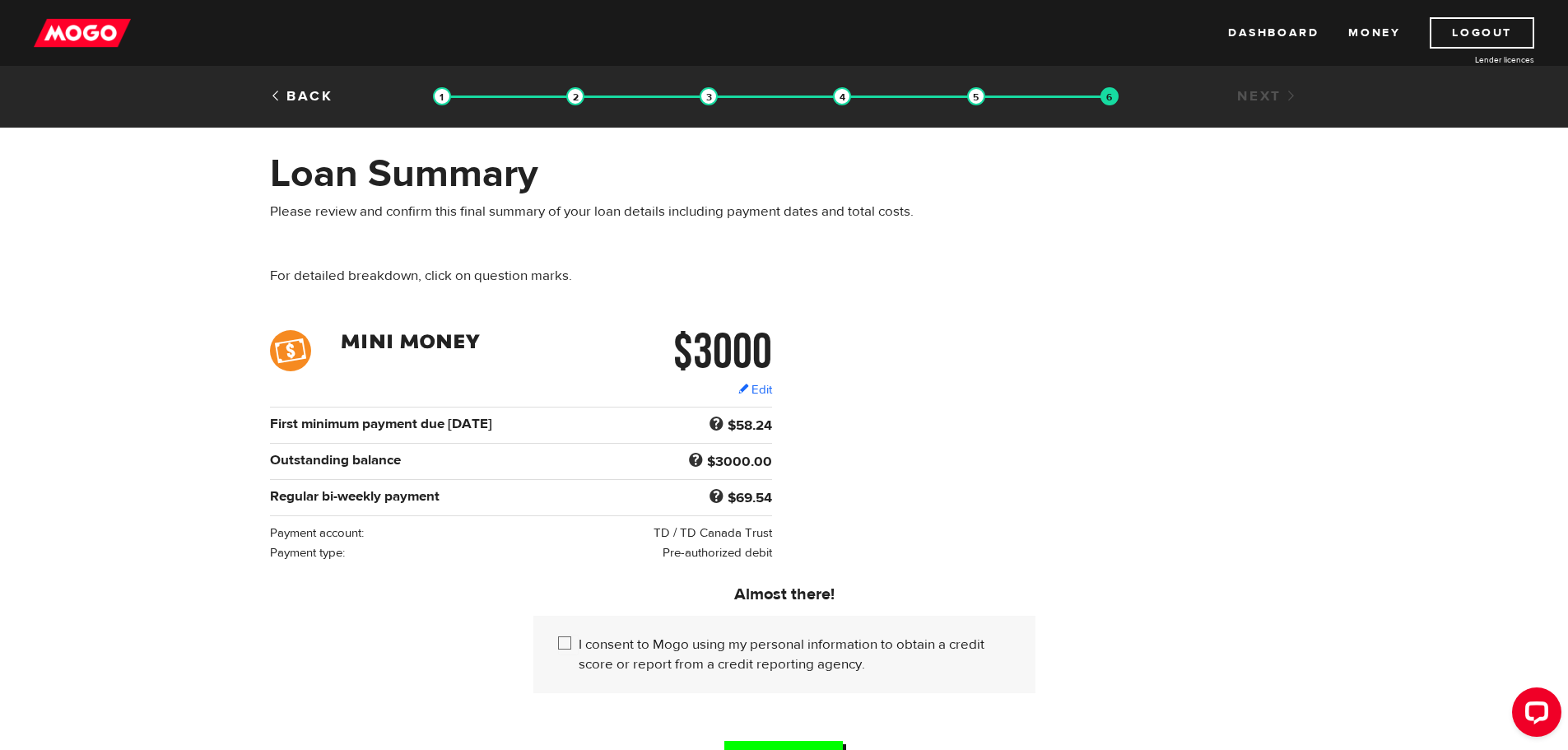
click at [555, 637] on div "I consent to Mogo using my personal information to obtain a credit score or rep…" at bounding box center [784, 653] width 502 height 77
click at [569, 640] on input "I consent to Mogo using my personal information to obtain a credit score or rep…" at bounding box center [568, 645] width 20 height 20
checkbox input "true"
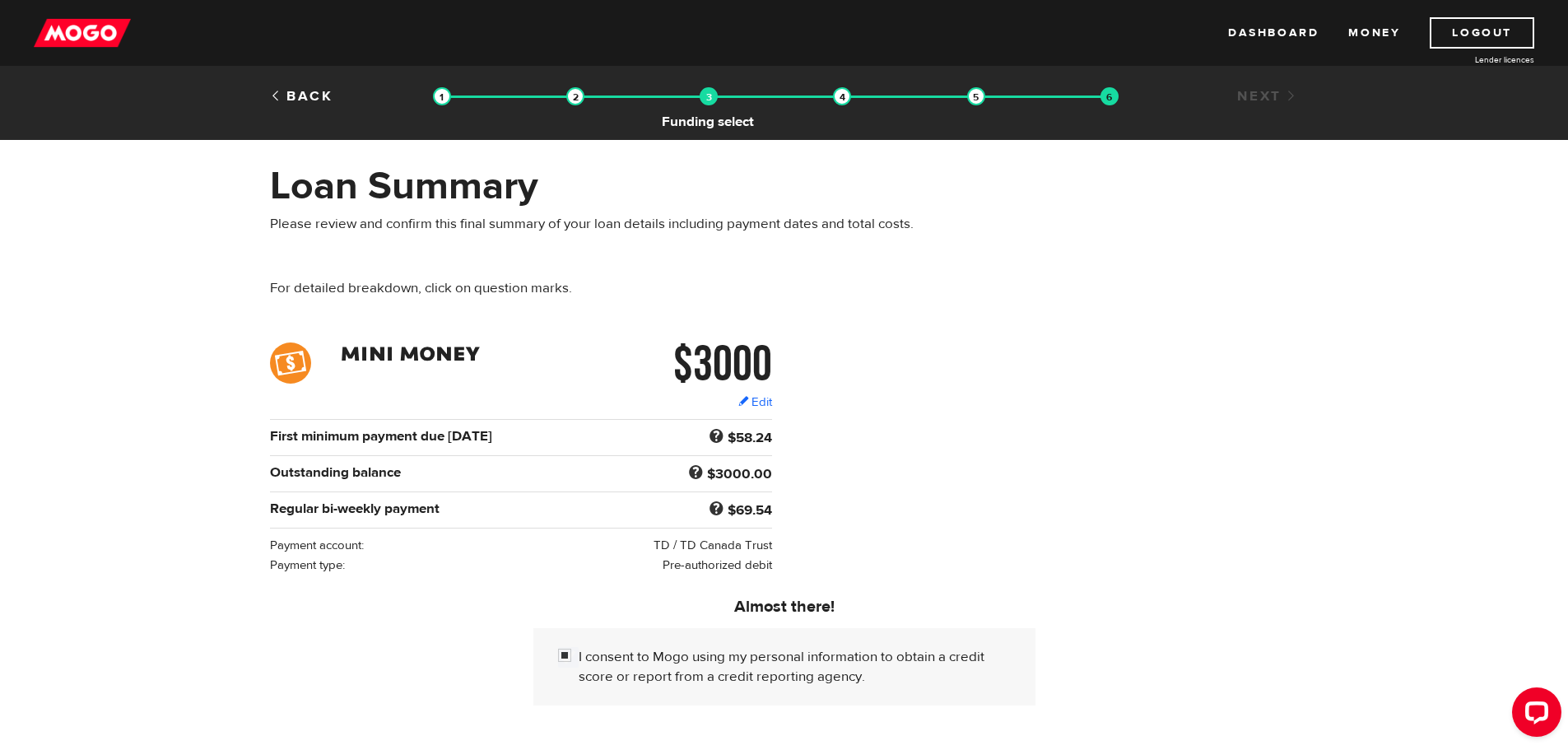
click at [707, 97] on img at bounding box center [709, 97] width 19 height 19
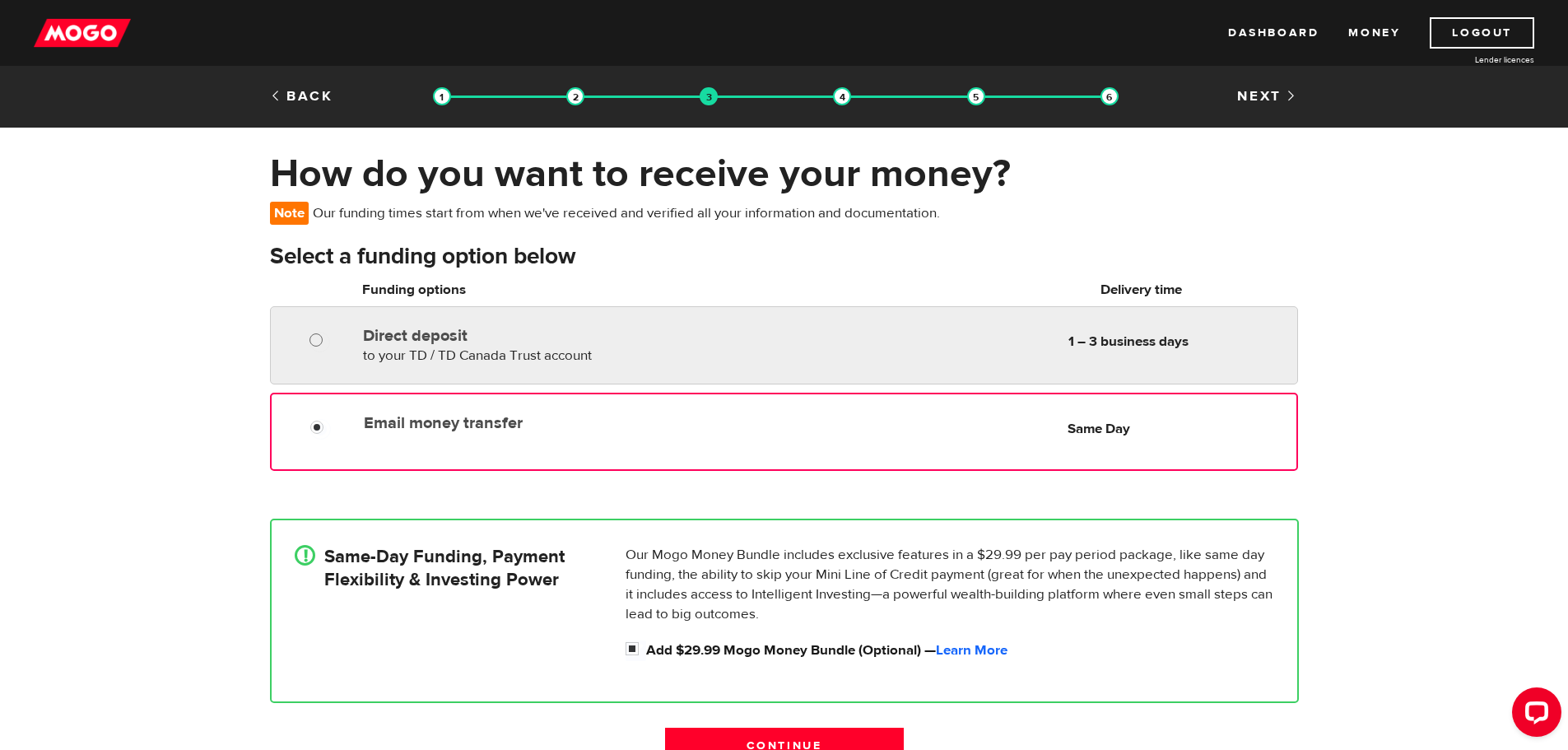
radio input "true"
click at [333, 339] on label at bounding box center [332, 341] width 4 height 19
click at [330, 339] on input "Direct deposit" at bounding box center [319, 342] width 20 height 20
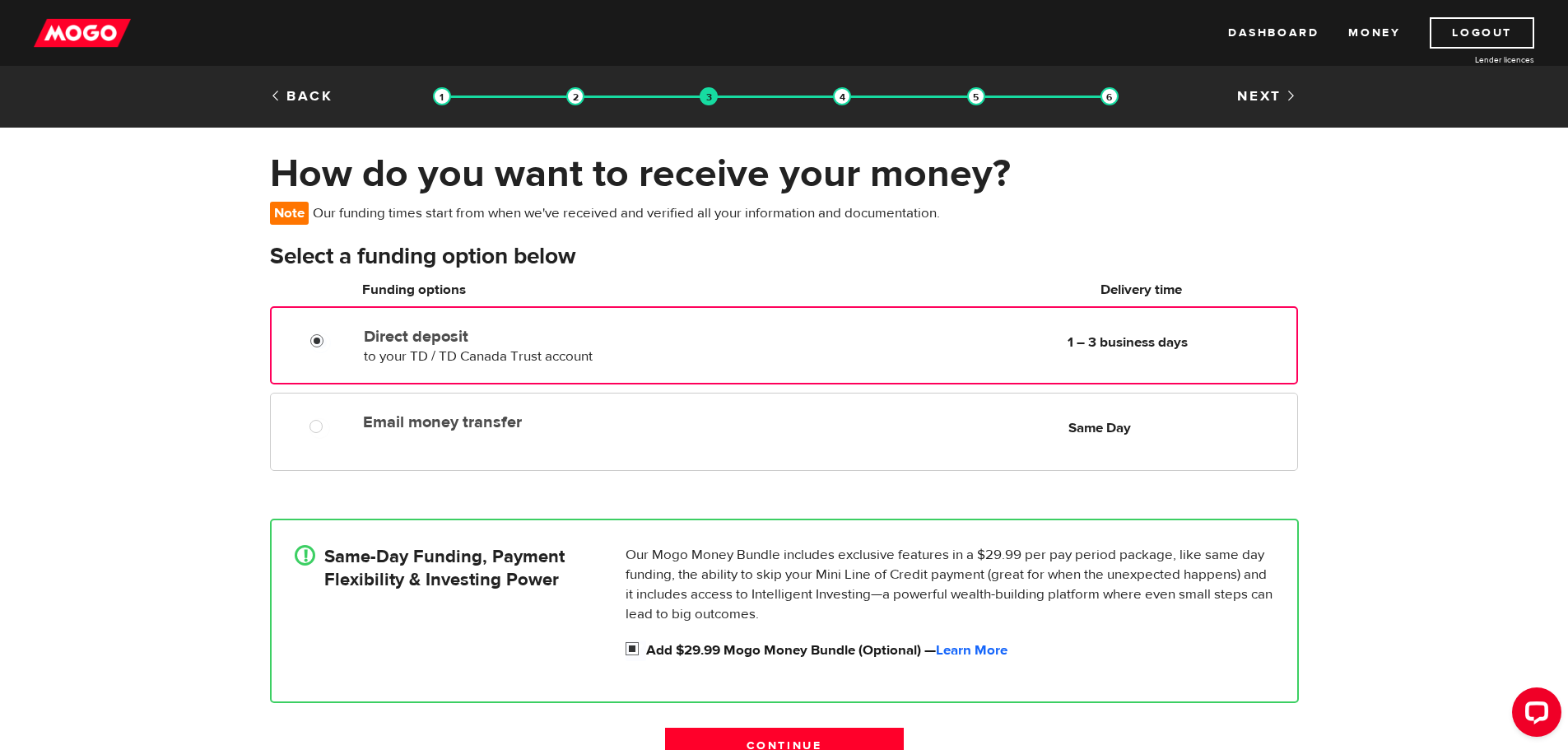
click at [629, 650] on input "Add $29.99 Mogo Money Bundle (Optional) — Learn More" at bounding box center [636, 651] width 20 height 20
checkbox input "false"
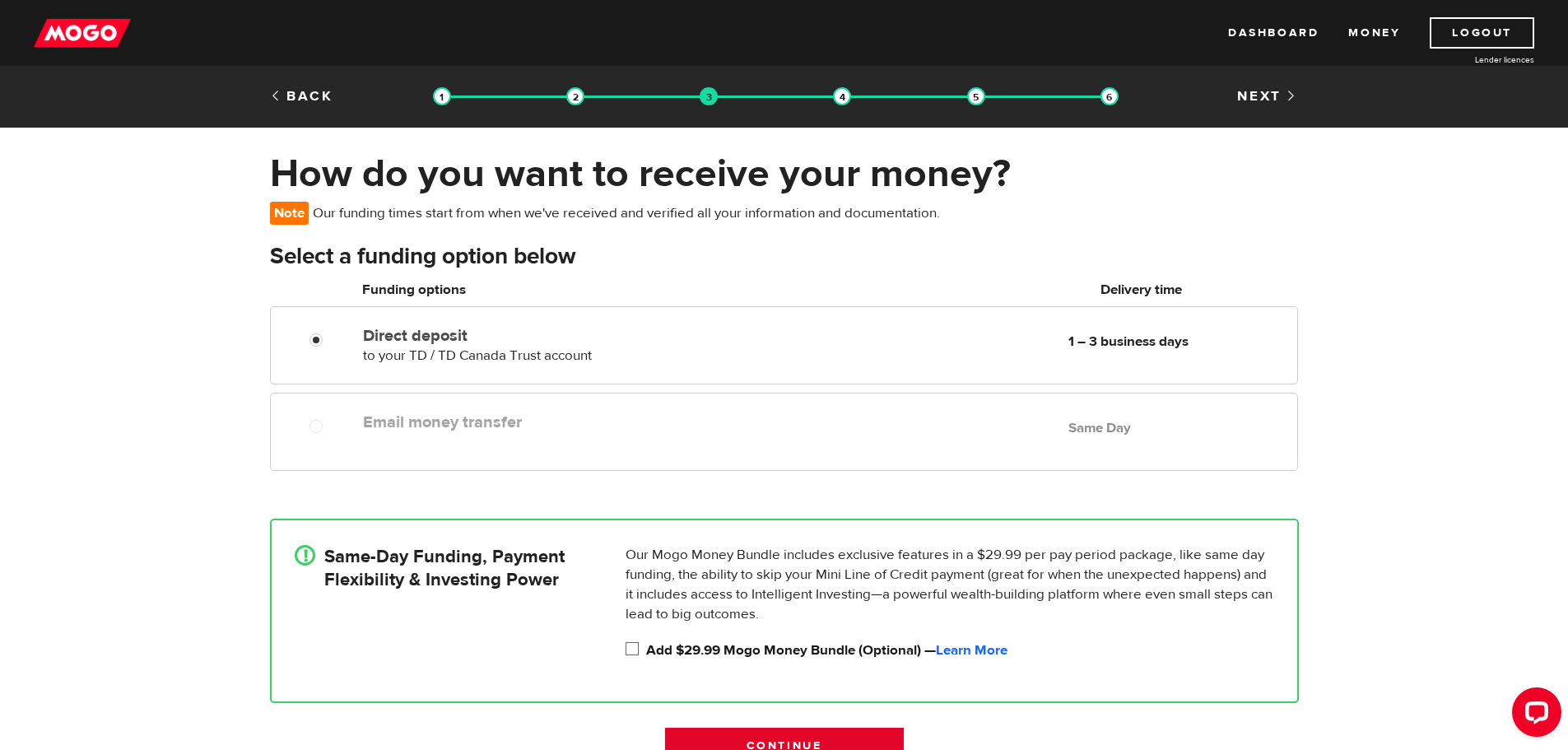
click at [791, 740] on input "Continue" at bounding box center [784, 744] width 239 height 34
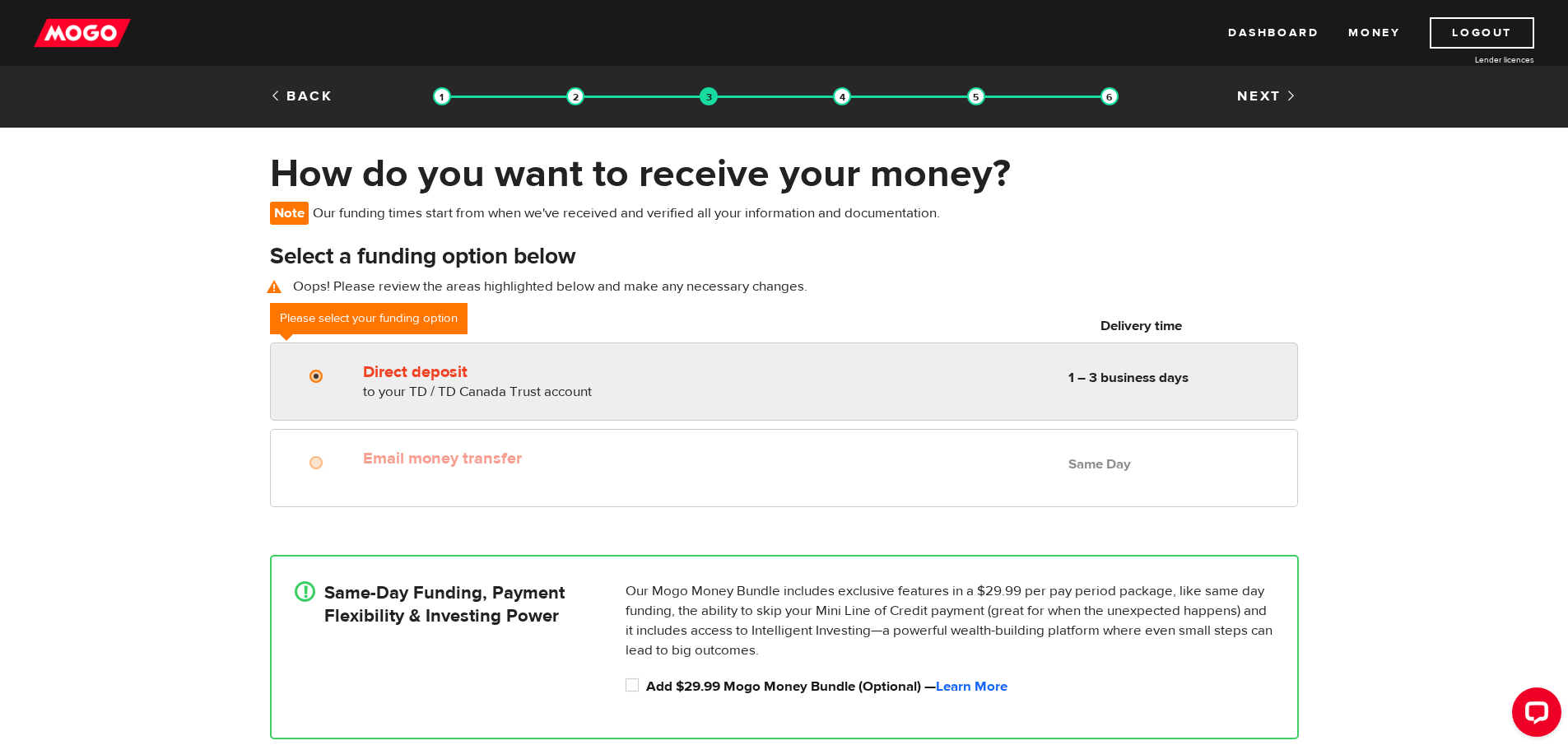
radio input "true"
click at [315, 369] on input "Direct deposit" at bounding box center [319, 378] width 20 height 20
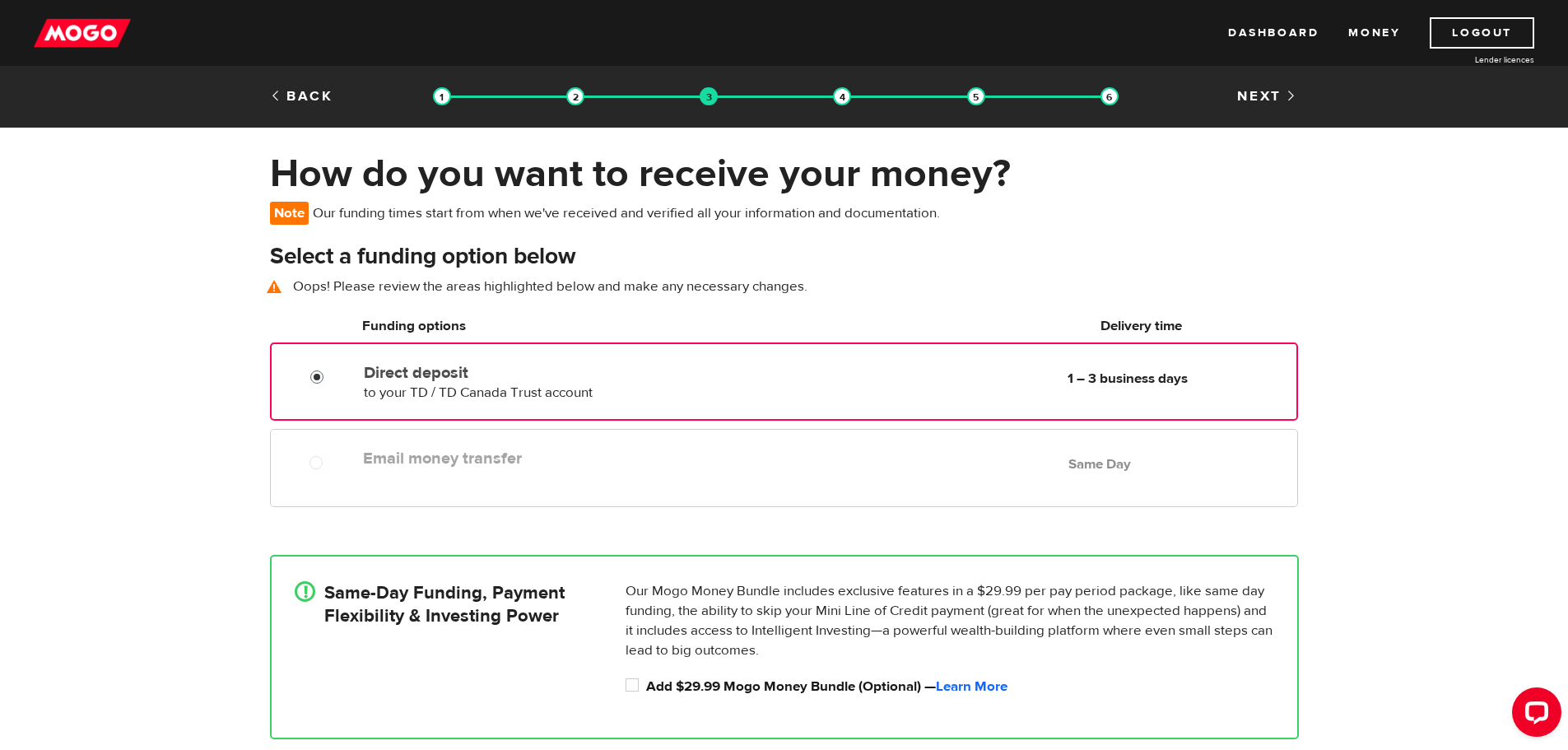
scroll to position [164, 0]
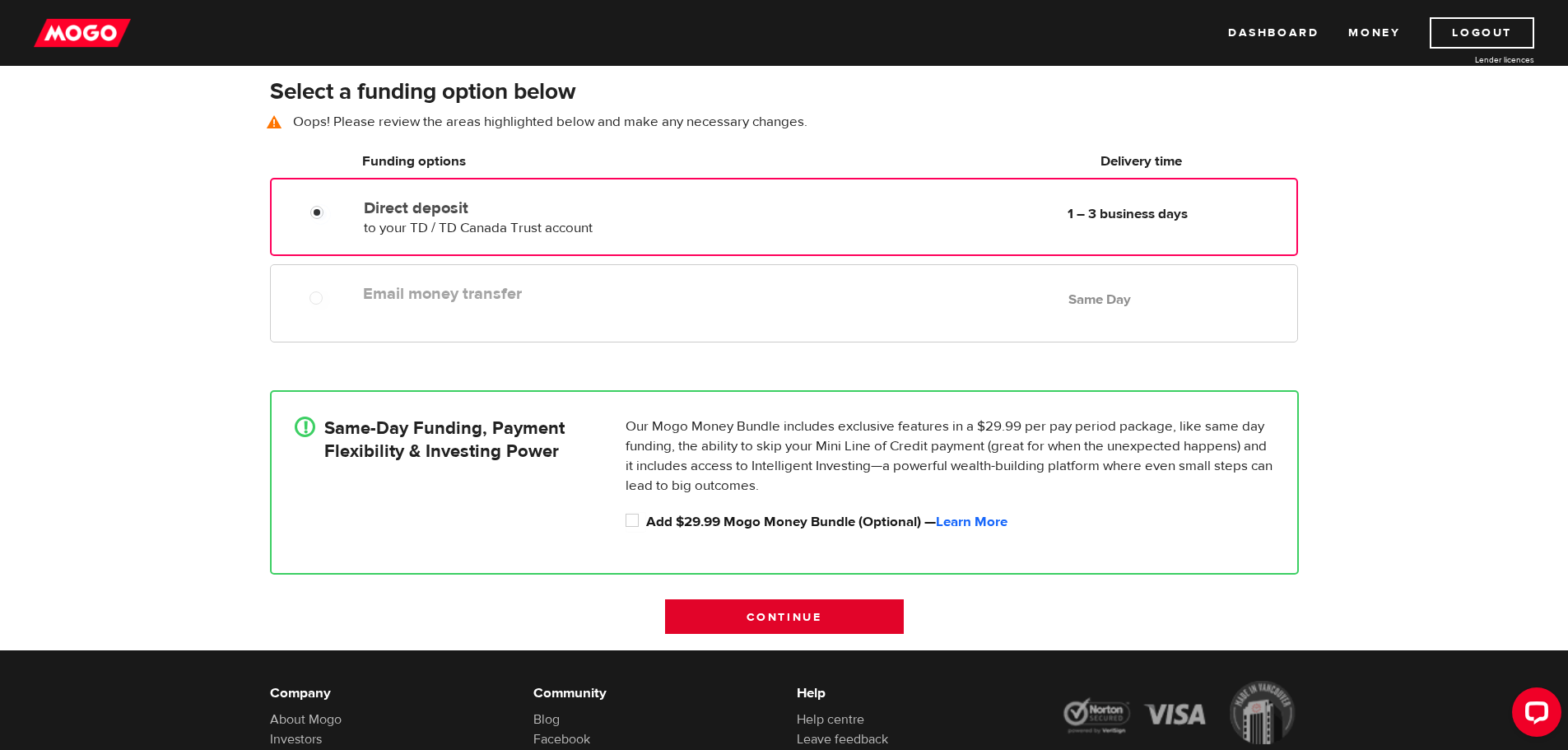
click at [778, 628] on input "Continue" at bounding box center [784, 615] width 239 height 34
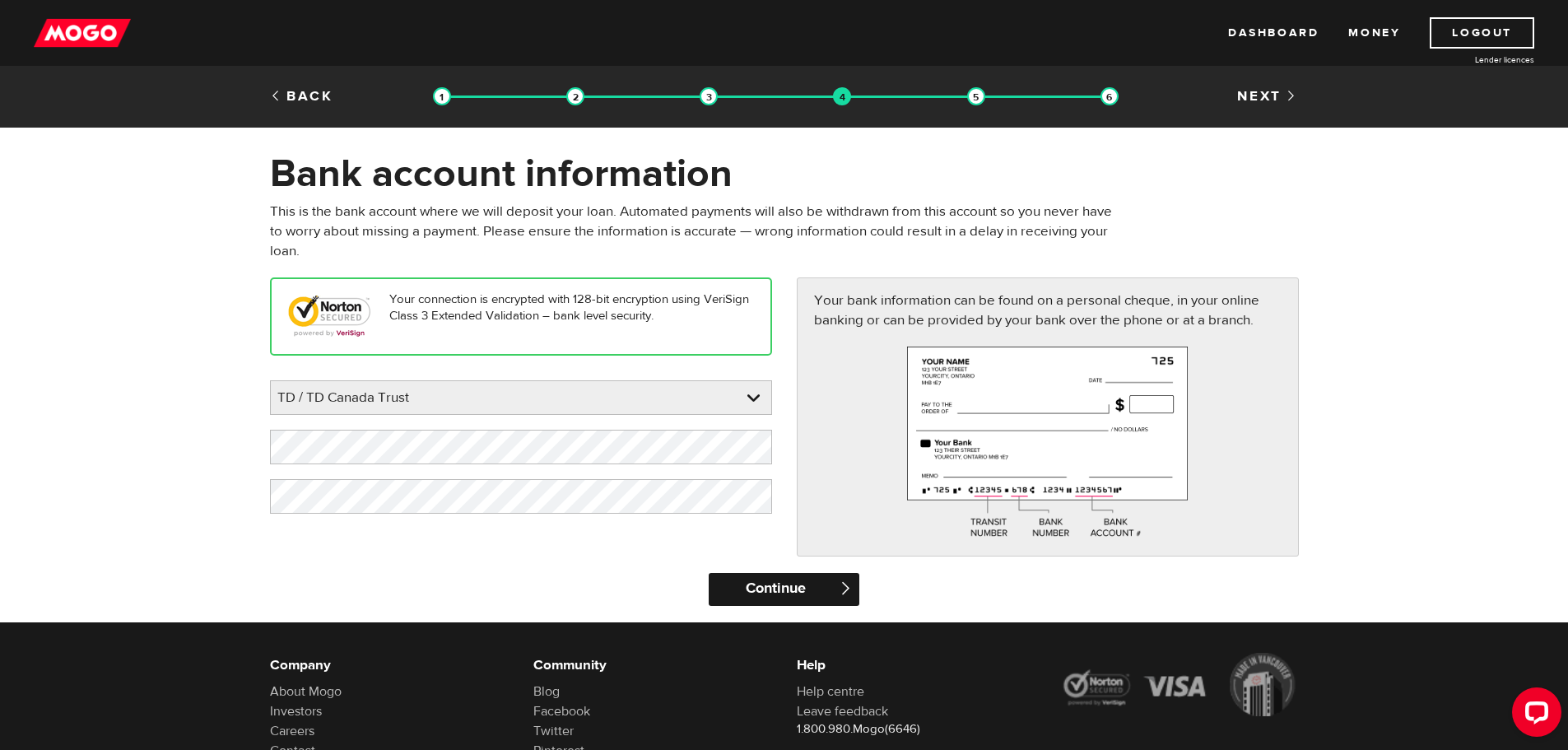
click at [773, 595] on input "Continue" at bounding box center [784, 588] width 150 height 32
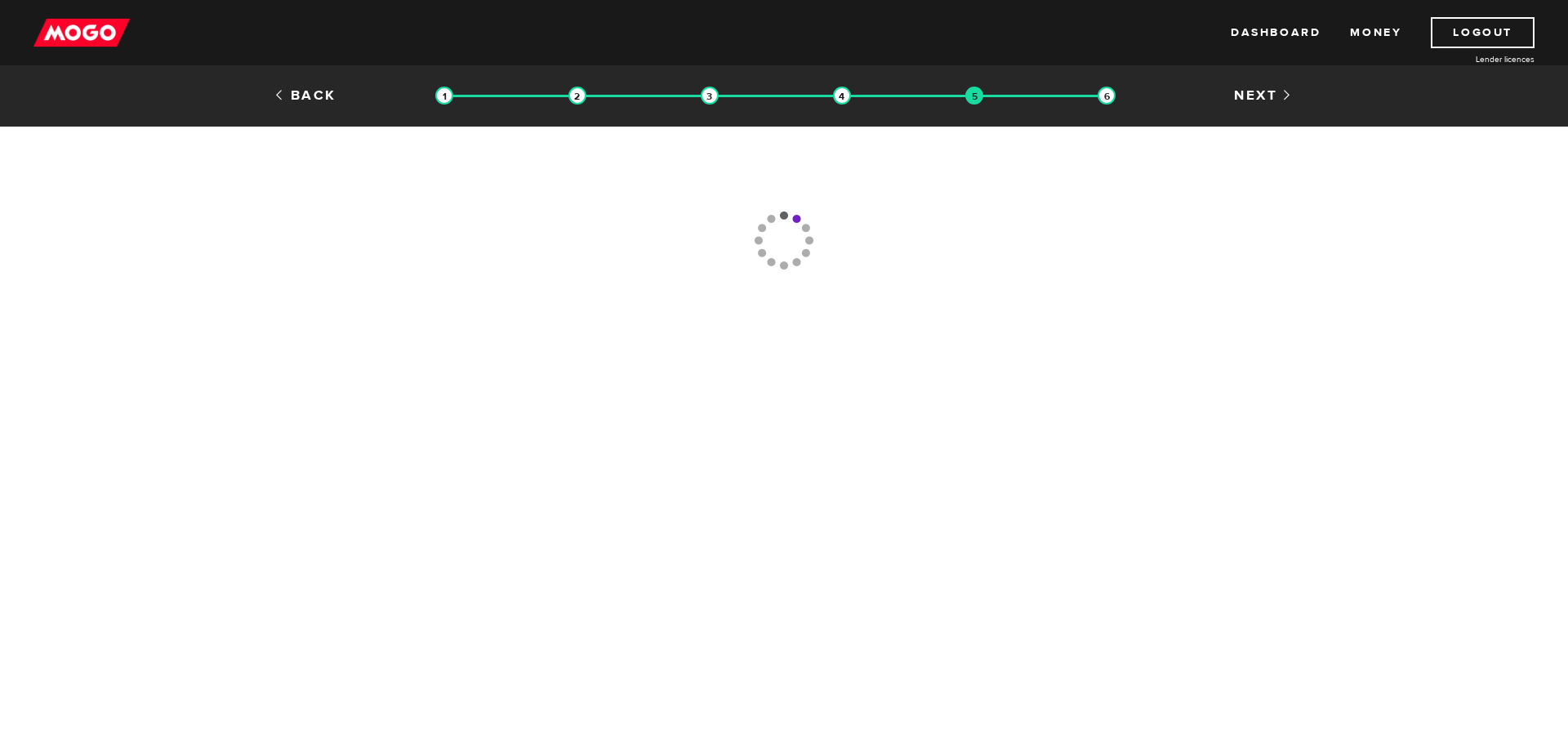
type input "(902) 667-8600"
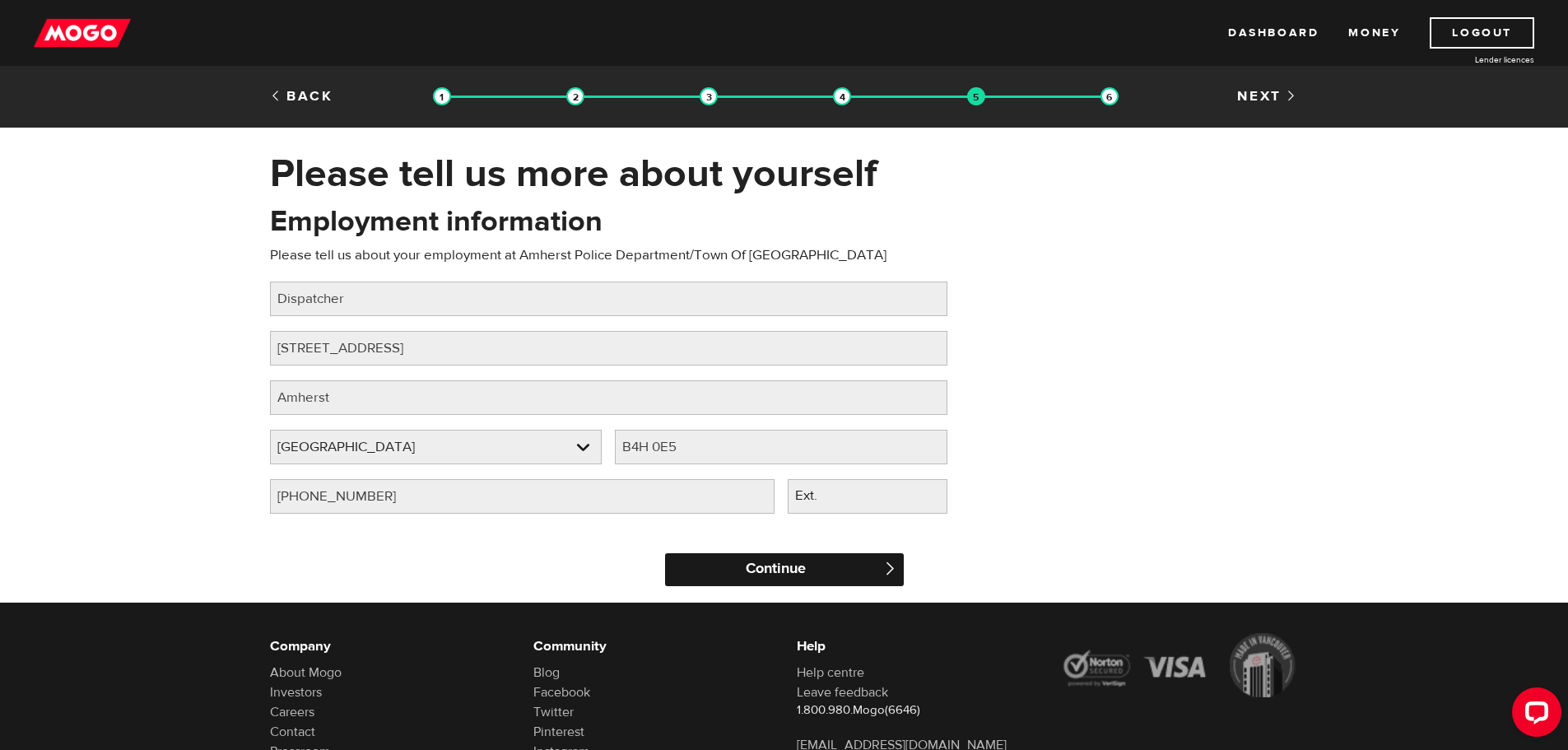
click at [737, 563] on input "Continue" at bounding box center [784, 569] width 239 height 32
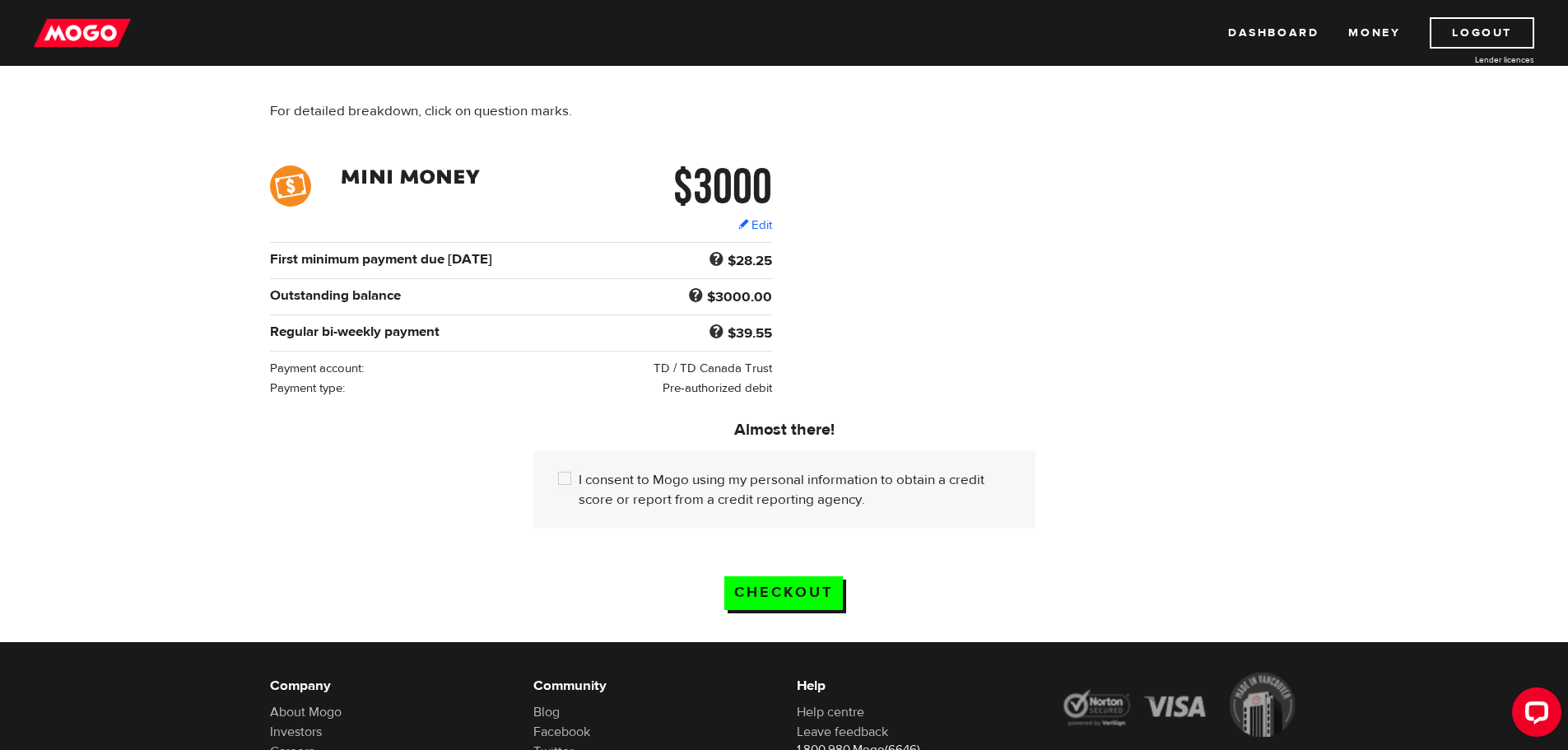
scroll to position [247, 0]
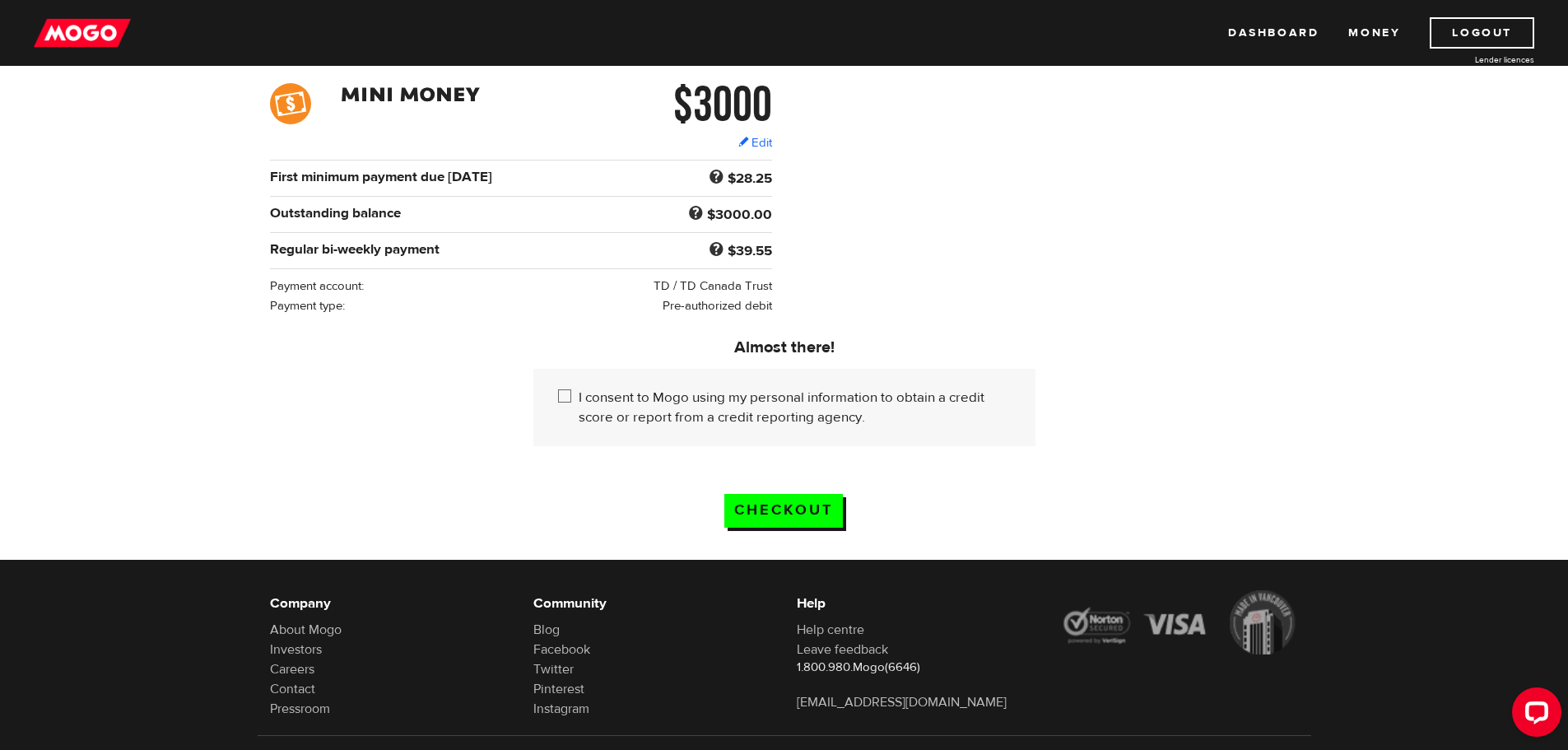
click at [564, 389] on input "I consent to Mogo using my personal information to obtain a credit score or rep…" at bounding box center [568, 398] width 20 height 20
checkbox input "true"
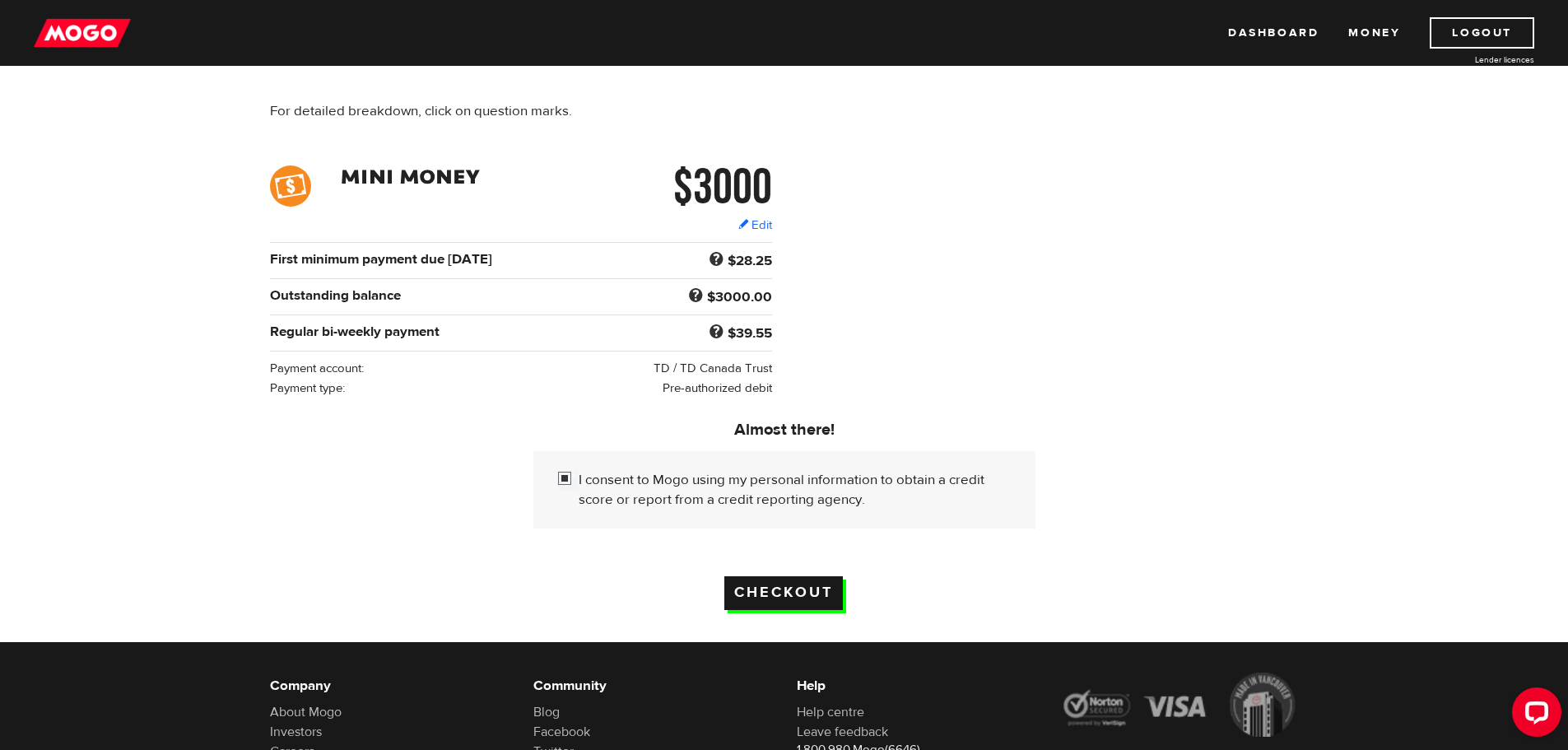
click at [818, 588] on input "Checkout" at bounding box center [784, 593] width 119 height 33
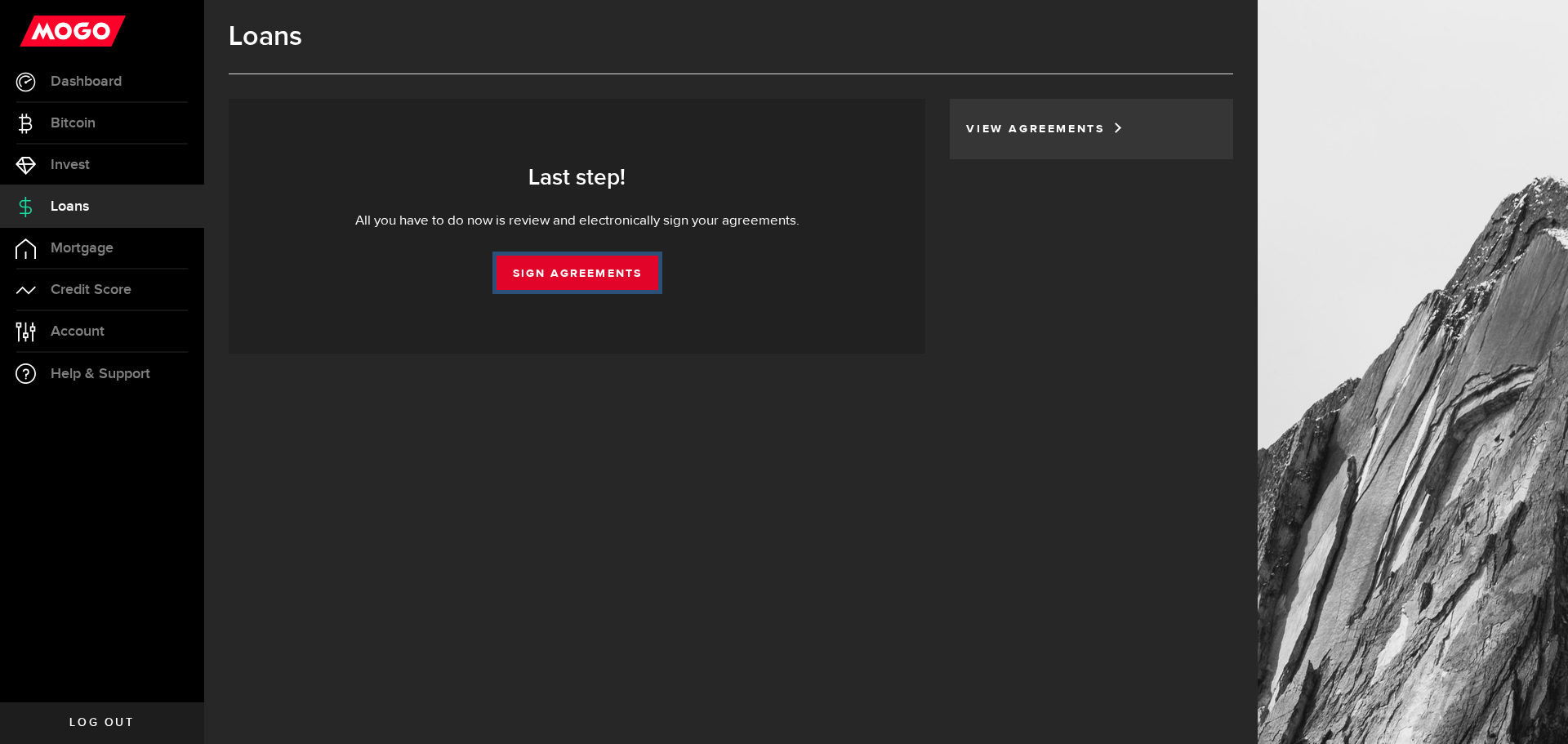
click at [609, 265] on link "Sign Agreements" at bounding box center [578, 273] width 162 height 34
